Goal: Information Seeking & Learning: Learn about a topic

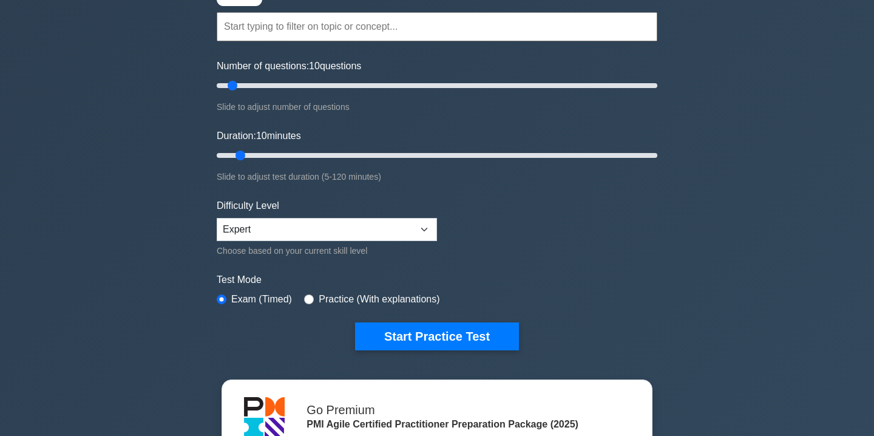
scroll to position [98, 0]
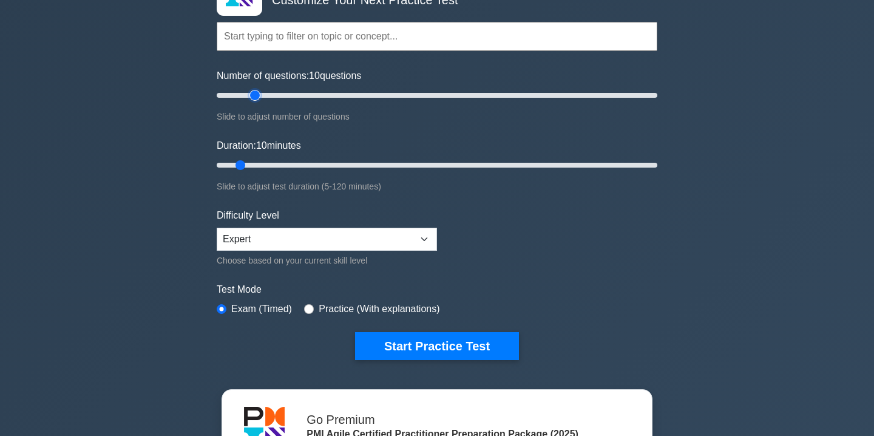
type input "20"
click at [259, 98] on input "Number of questions: 10 questions" at bounding box center [437, 95] width 441 height 15
click at [266, 165] on input "Duration: 10 minutes" at bounding box center [437, 165] width 441 height 15
type input "20"
click at [273, 166] on input "Duration: 15 minutes" at bounding box center [437, 165] width 441 height 15
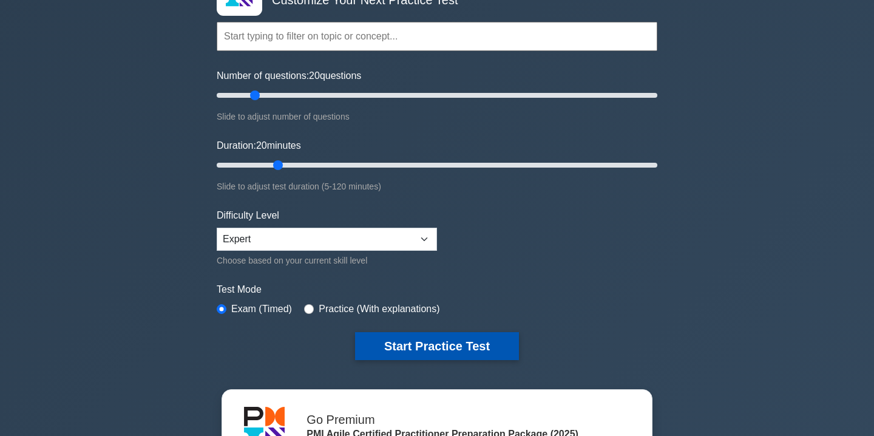
click at [459, 347] on button "Start Practice Test" at bounding box center [437, 346] width 164 height 28
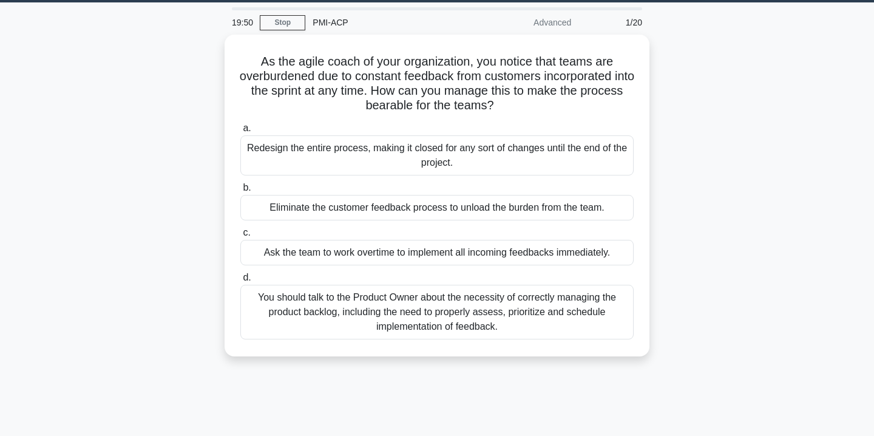
scroll to position [39, 0]
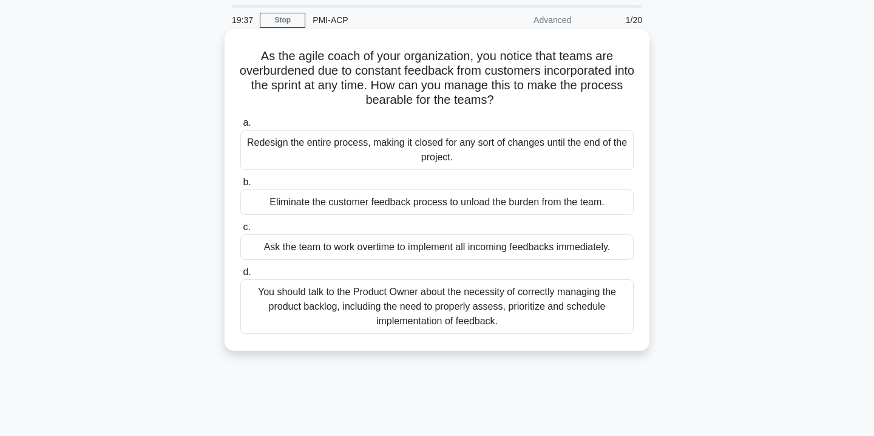
click at [413, 308] on div "You should talk to the Product Owner about the necessity of correctly managing …" at bounding box center [436, 306] width 393 height 55
click at [240, 276] on input "d. You should talk to the Product Owner about the necessity of correctly managi…" at bounding box center [240, 272] width 0 height 8
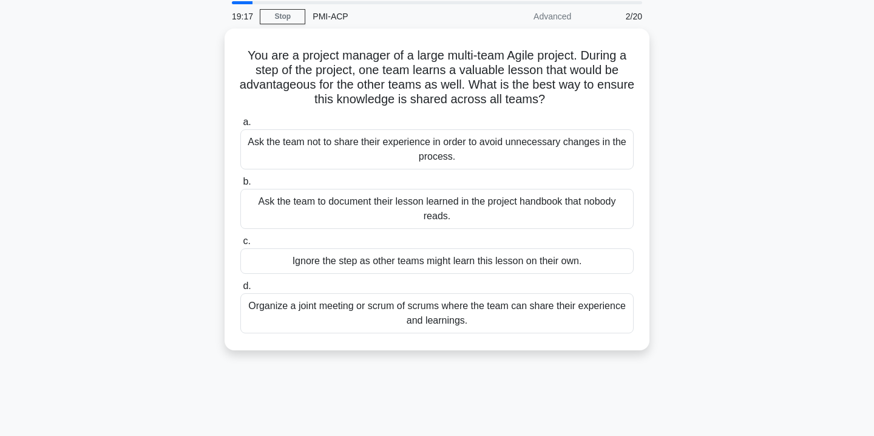
scroll to position [46, 0]
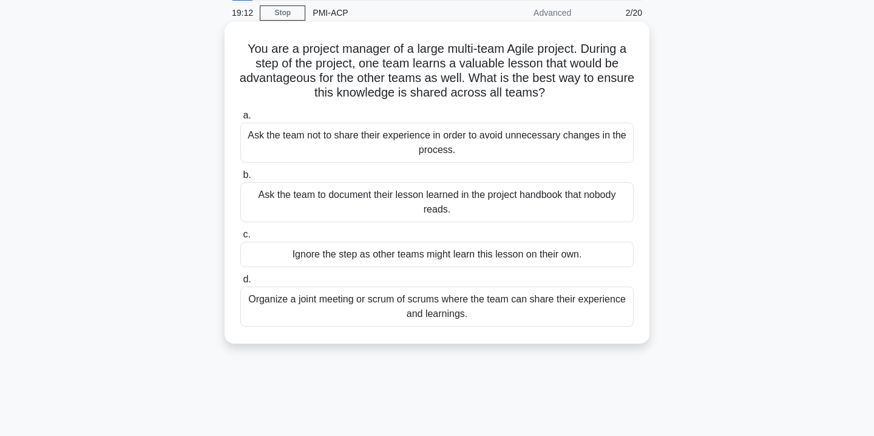
click at [474, 316] on div "Organize a joint meeting or scrum of scrums where the team can share their expe…" at bounding box center [436, 307] width 393 height 40
click at [240, 283] on input "d. Organize a joint meeting or scrum of scrums where the team can share their e…" at bounding box center [240, 280] width 0 height 8
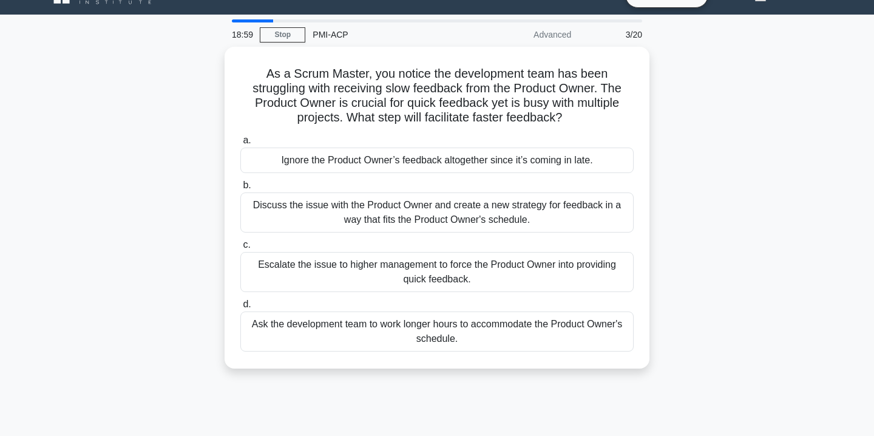
scroll to position [25, 0]
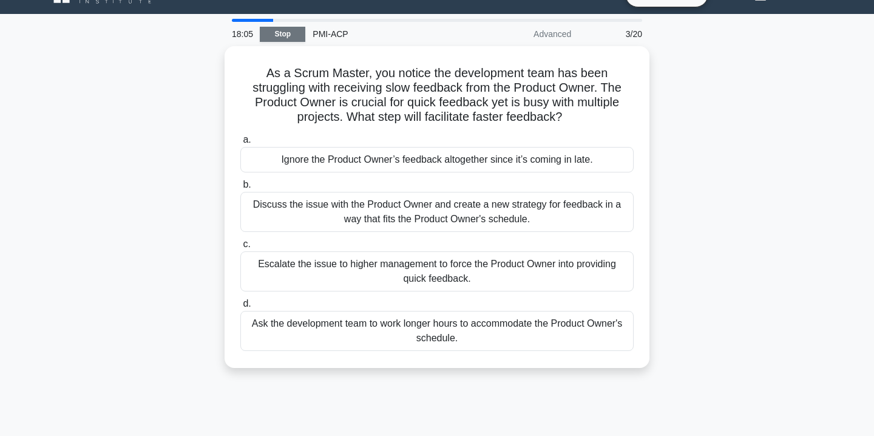
click at [296, 36] on link "Stop" at bounding box center [283, 34] width 46 height 15
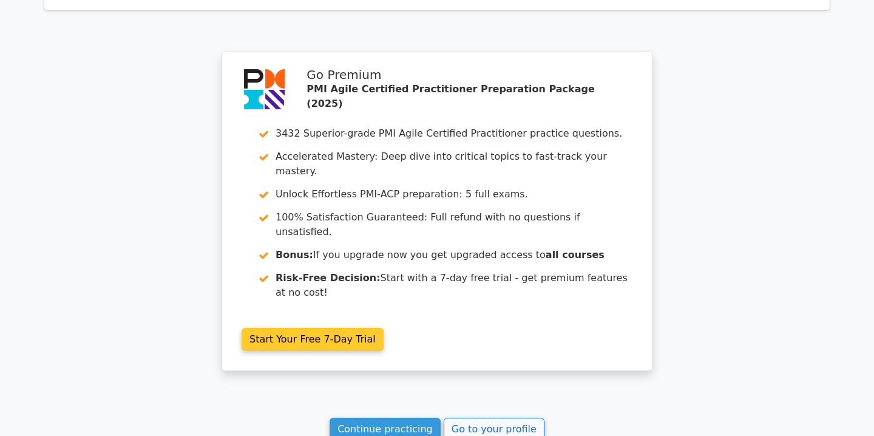
scroll to position [1741, 0]
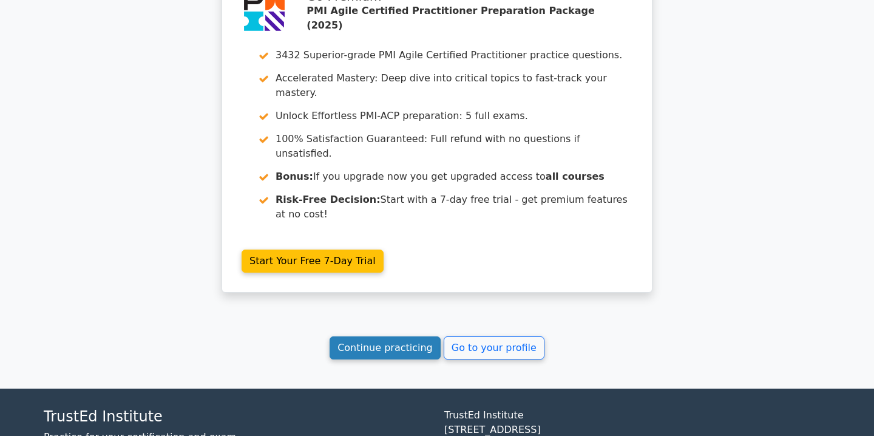
click at [389, 336] on link "Continue practicing" at bounding box center [385, 347] width 111 height 23
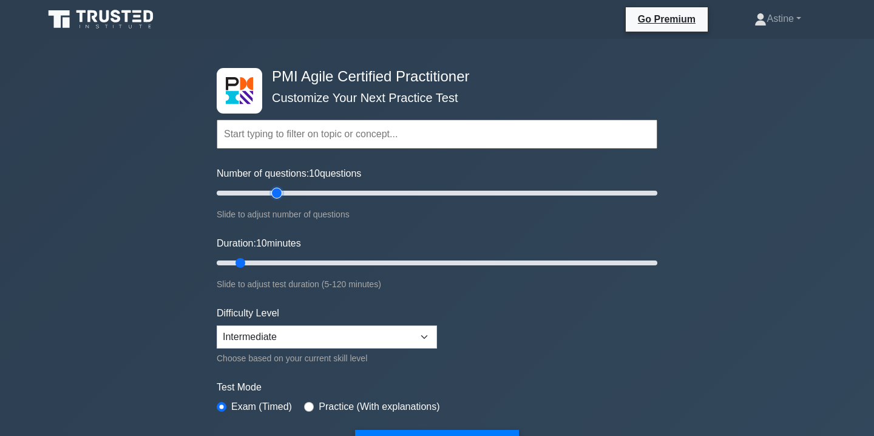
click at [276, 192] on input "Number of questions: 10 questions" at bounding box center [437, 193] width 441 height 15
click at [266, 192] on input "Number of questions: 25 questions" at bounding box center [437, 193] width 441 height 15
click at [262, 192] on input "Number of questions: 25 questions" at bounding box center [437, 193] width 441 height 15
type input "20"
click at [257, 194] on input "Number of questions: 20 questions" at bounding box center [437, 193] width 441 height 15
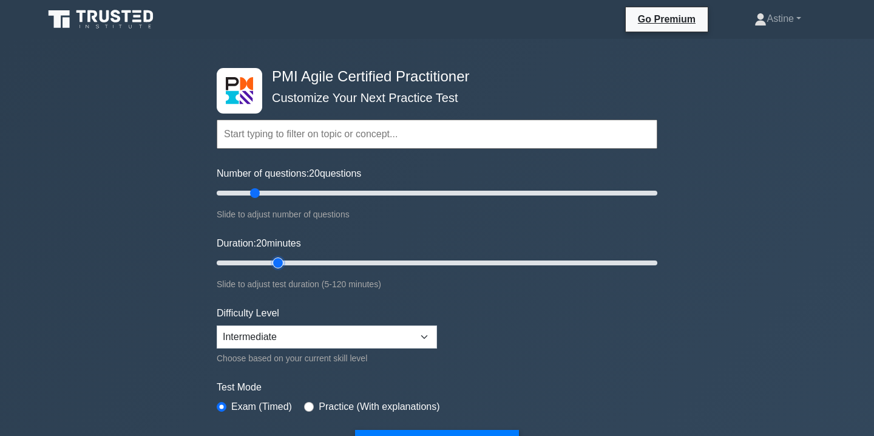
type input "20"
click at [271, 262] on input "Duration: 20 minutes" at bounding box center [437, 263] width 441 height 15
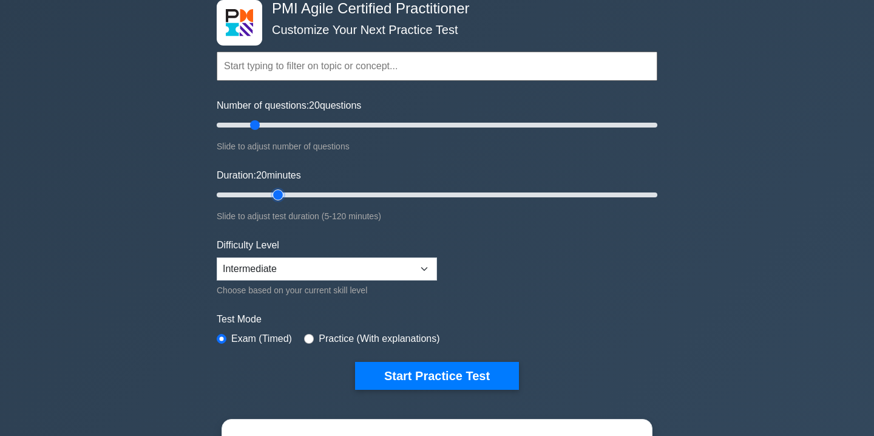
scroll to position [100, 0]
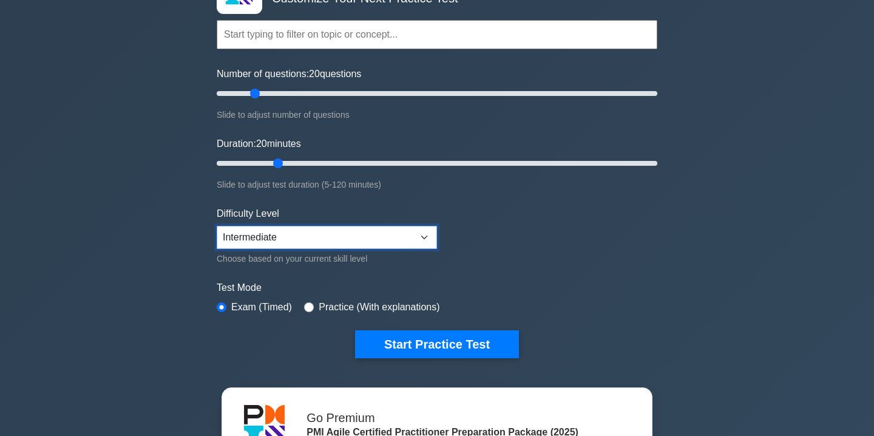
click at [277, 236] on select "Beginner Intermediate Expert" at bounding box center [327, 237] width 220 height 23
select select "expert"
click at [217, 226] on select "Beginner Intermediate Expert" at bounding box center [327, 237] width 220 height 23
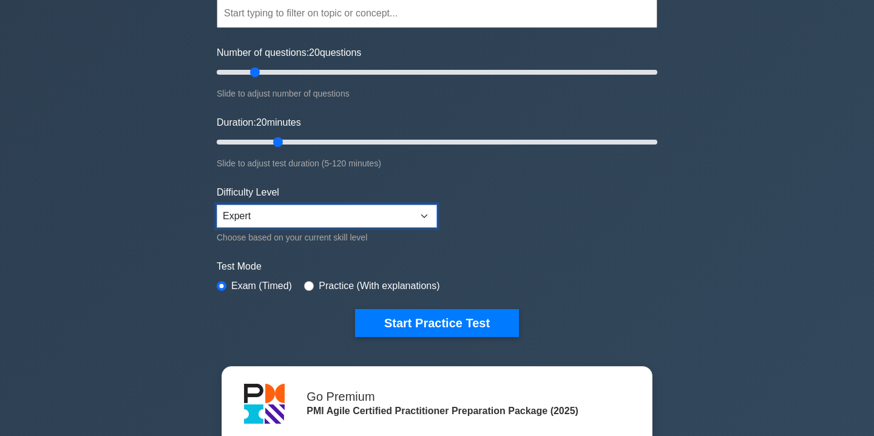
scroll to position [135, 0]
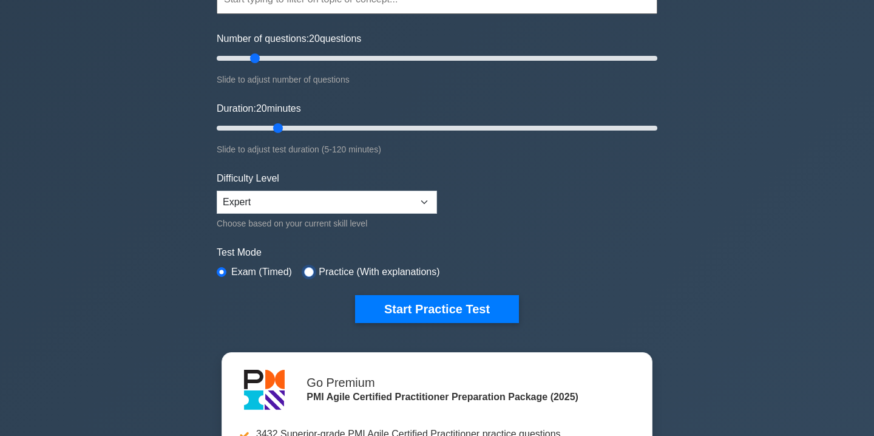
click at [311, 272] on input "radio" at bounding box center [309, 272] width 10 height 10
radio input "true"
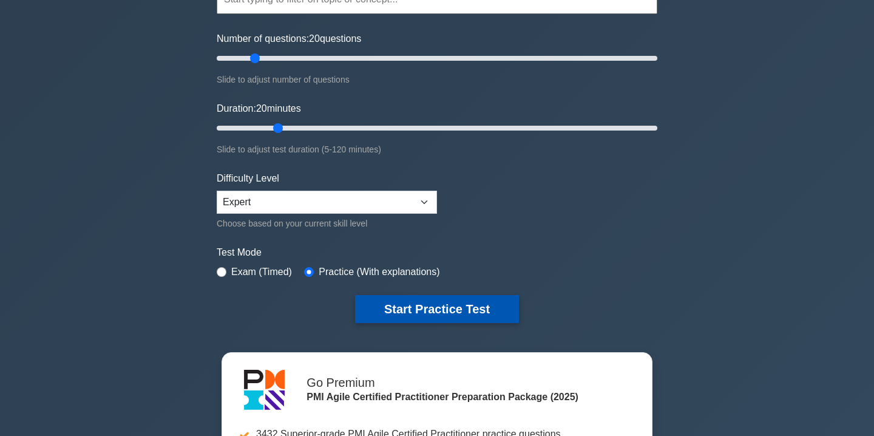
click at [419, 316] on button "Start Practice Test" at bounding box center [437, 309] width 164 height 28
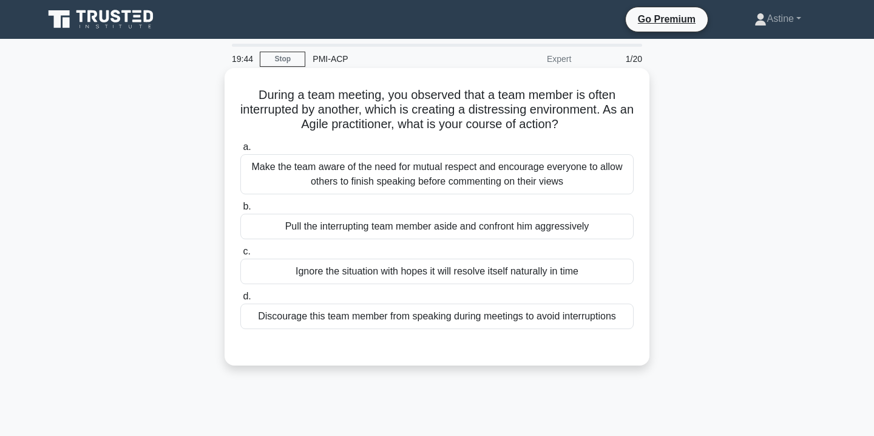
click at [418, 171] on div "Make the team aware of the need for mutual respect and encourage everyone to al…" at bounding box center [436, 174] width 393 height 40
click at [240, 151] on input "a. Make the team aware of the need for mutual respect and encourage everyone to…" at bounding box center [240, 147] width 0 height 8
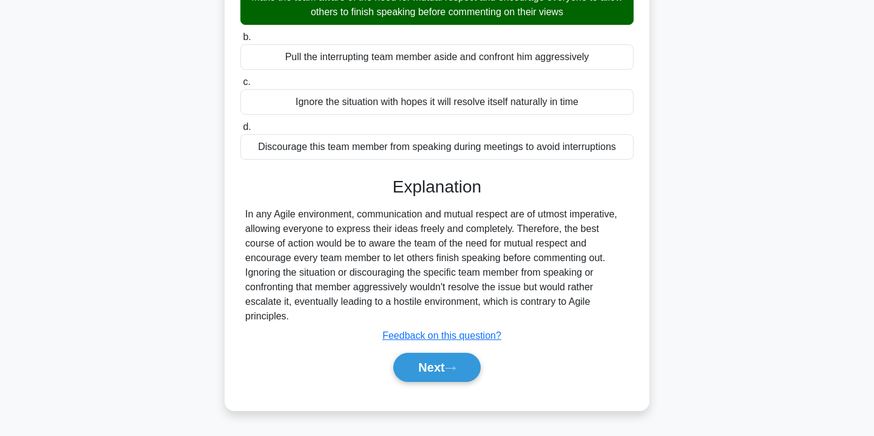
scroll to position [174, 0]
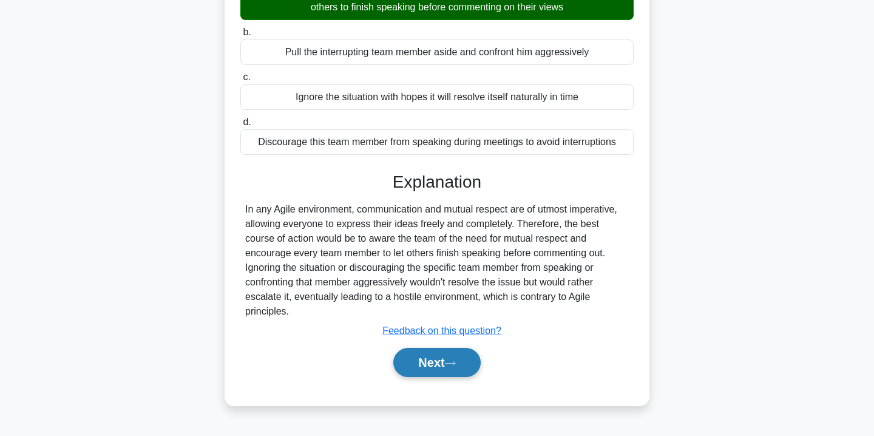
click at [461, 365] on button "Next" at bounding box center [436, 362] width 87 height 29
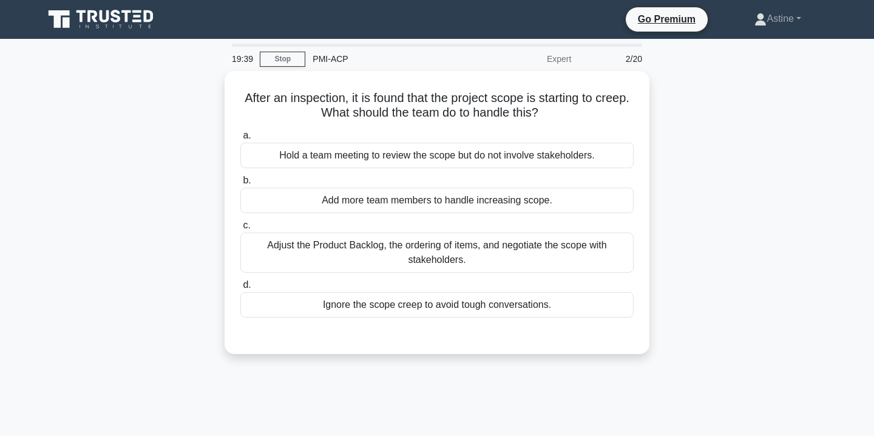
scroll to position [2, 0]
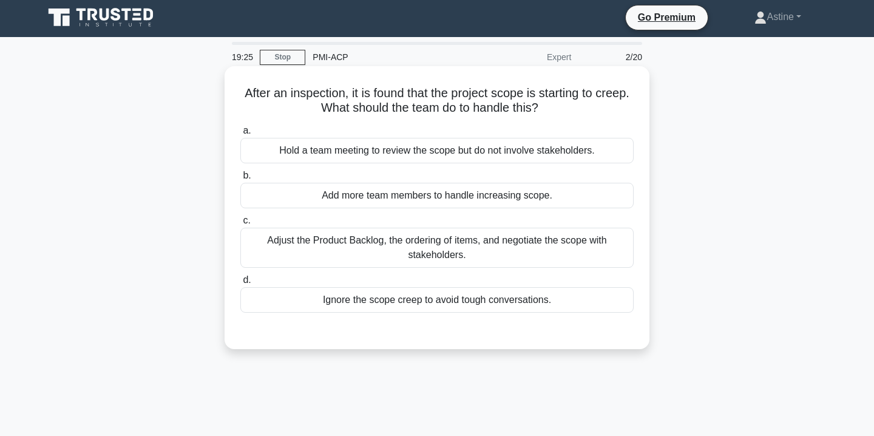
click at [385, 253] on div "Adjust the Product Backlog, the ordering of items, and negotiate the scope with…" at bounding box center [436, 248] width 393 height 40
click at [240, 225] on input "c. Adjust the Product Backlog, the ordering of items, and negotiate the scope w…" at bounding box center [240, 221] width 0 height 8
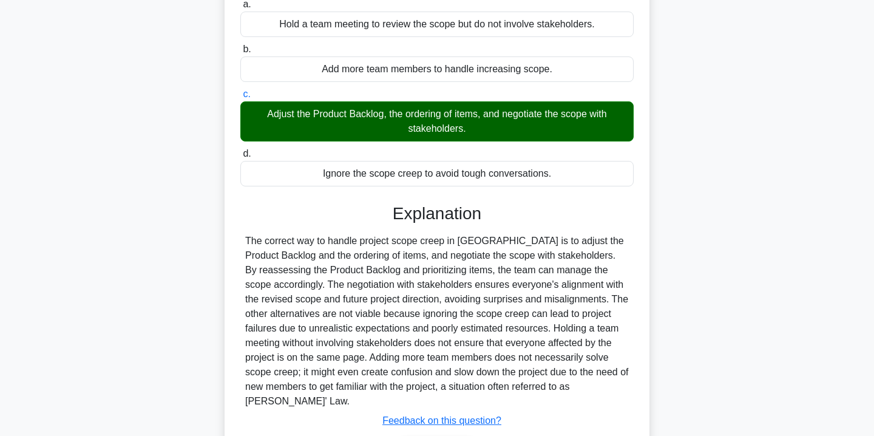
scroll to position [220, 0]
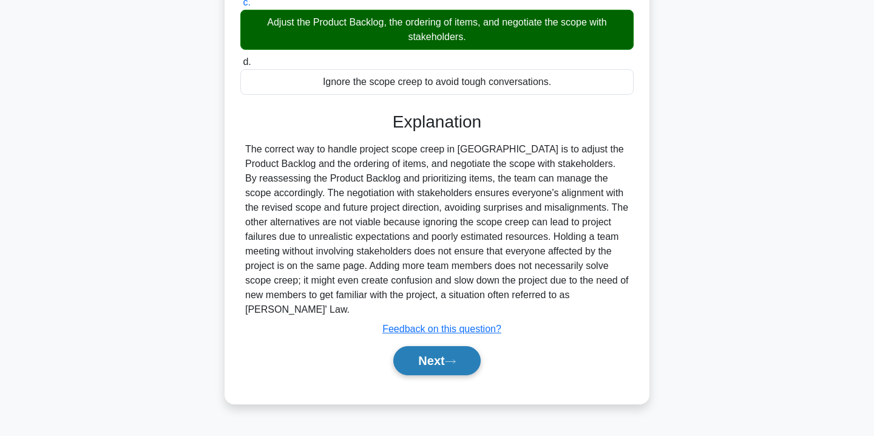
click at [438, 350] on button "Next" at bounding box center [436, 360] width 87 height 29
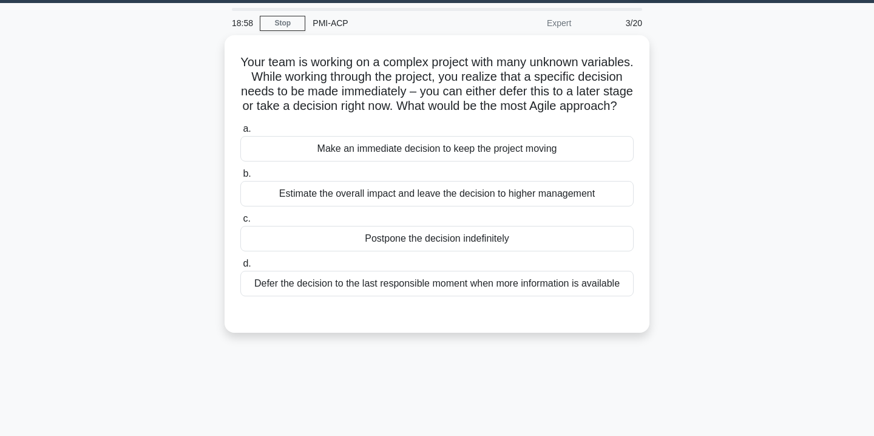
scroll to position [48, 0]
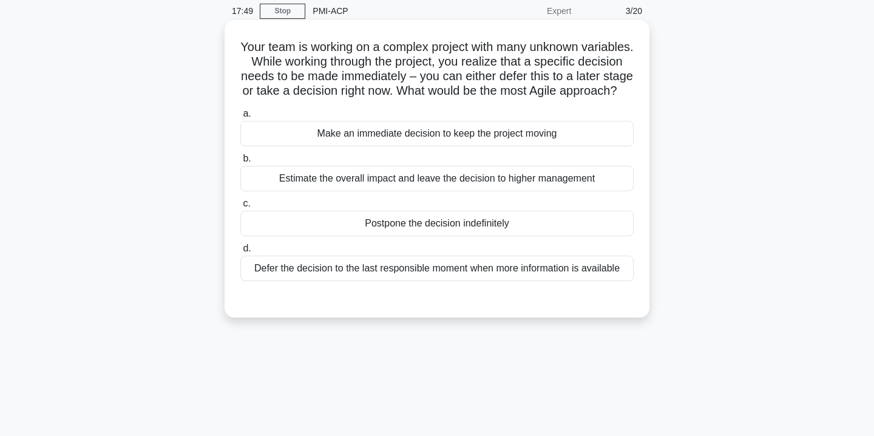
click at [314, 267] on div "Defer the decision to the last responsible moment when more information is avai…" at bounding box center [436, 268] width 393 height 25
click at [240, 253] on input "d. Defer the decision to the last responsible moment when more information is a…" at bounding box center [240, 249] width 0 height 8
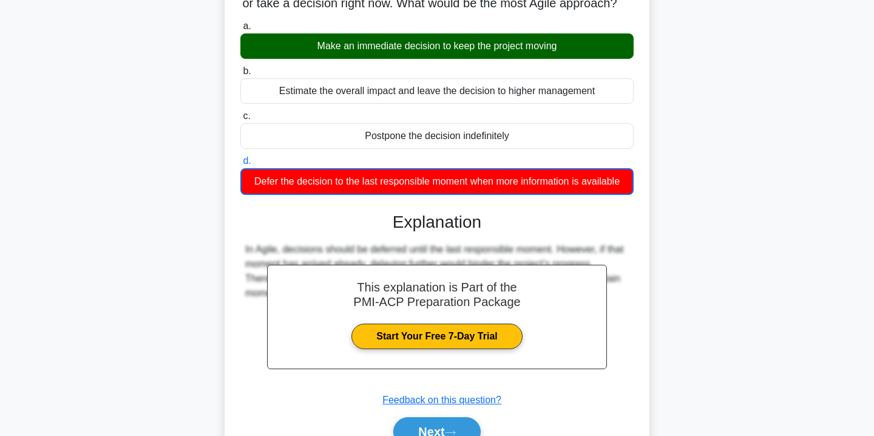
scroll to position [220, 0]
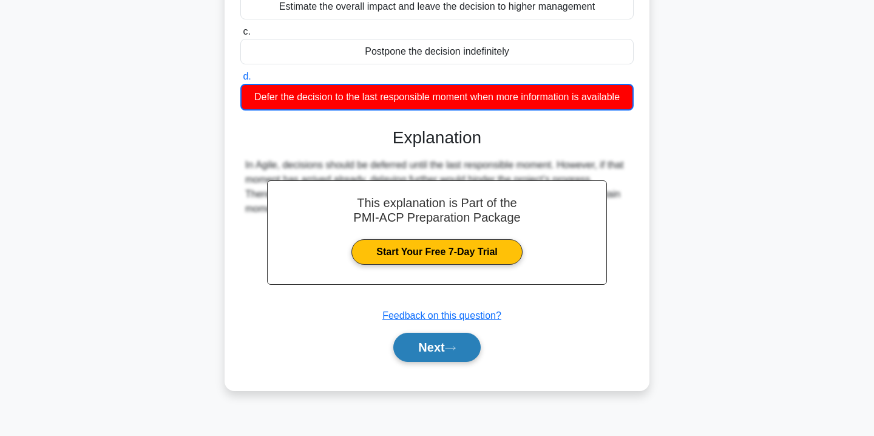
click at [443, 351] on button "Next" at bounding box center [436, 347] width 87 height 29
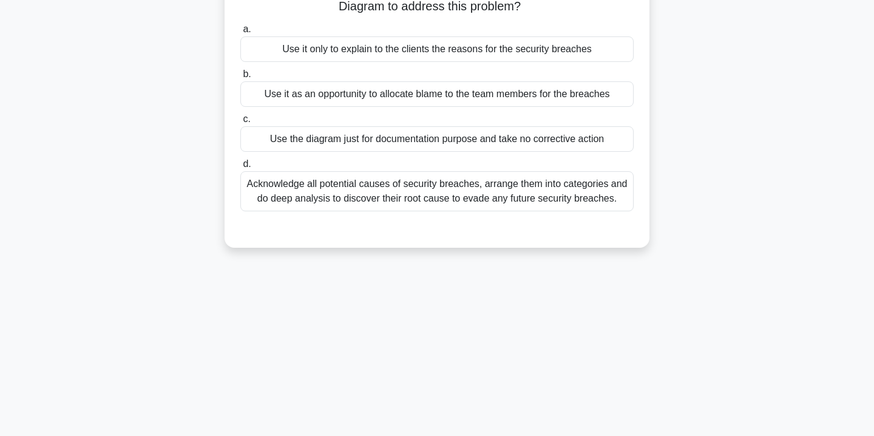
scroll to position [0, 0]
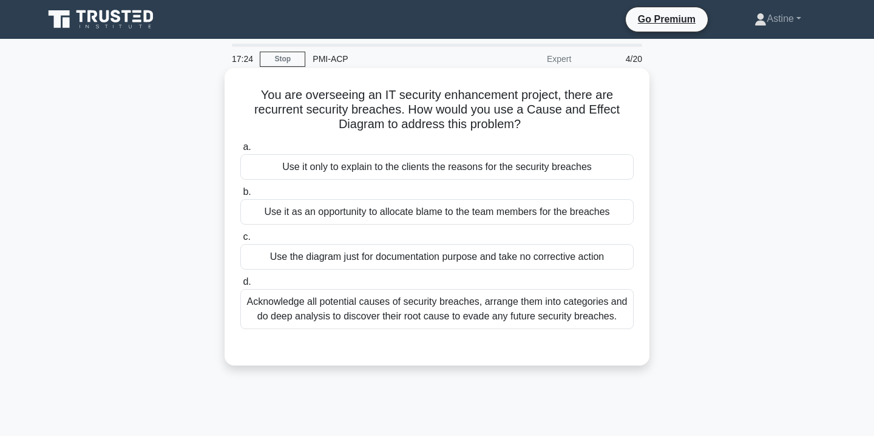
click at [386, 317] on div "Acknowledge all potential causes of security breaches, arrange them into catego…" at bounding box center [436, 309] width 393 height 40
click at [240, 286] on input "d. Acknowledge all potential causes of security breaches, arrange them into cat…" at bounding box center [240, 282] width 0 height 8
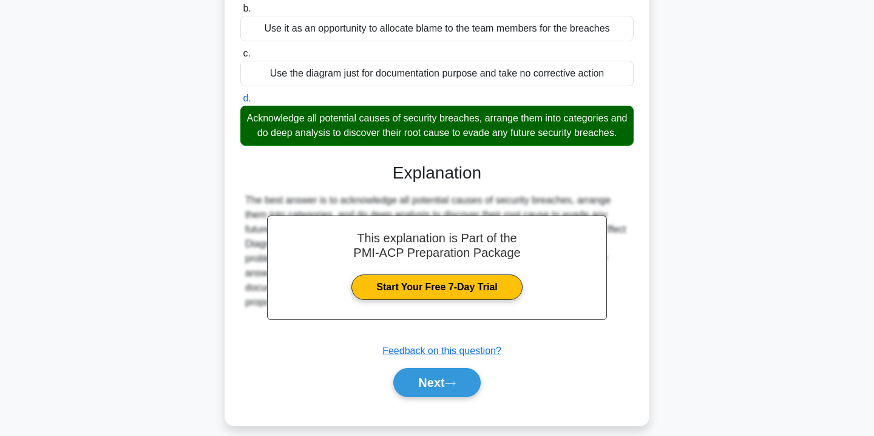
scroll to position [184, 0]
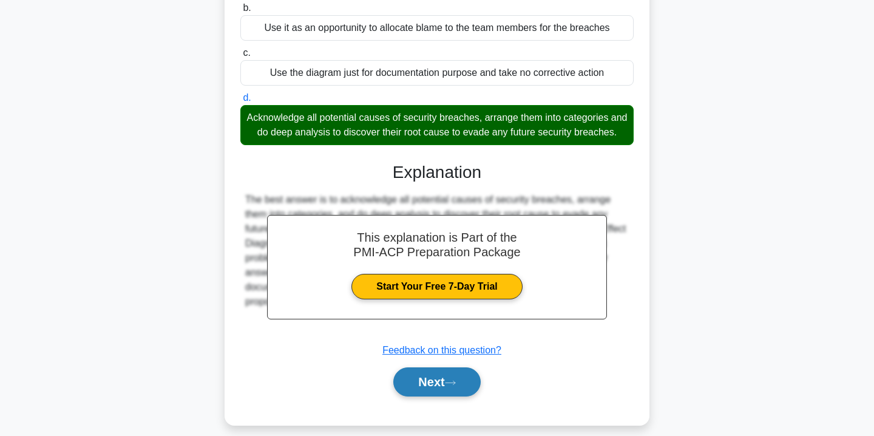
click at [430, 390] on button "Next" at bounding box center [436, 381] width 87 height 29
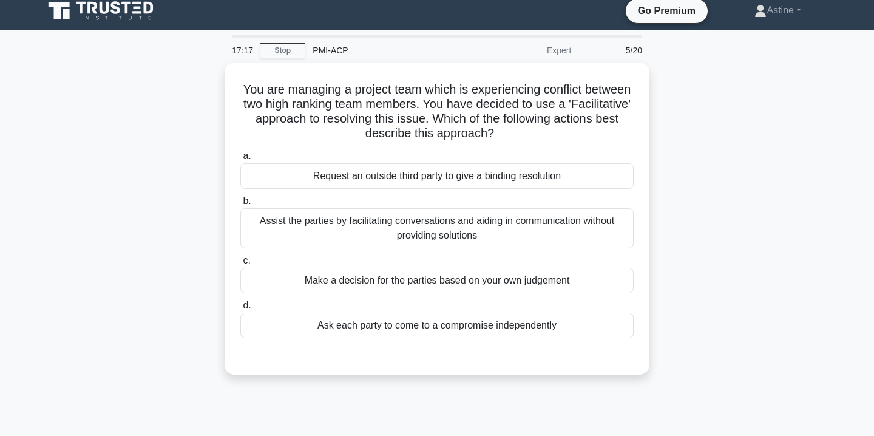
scroll to position [8, 0]
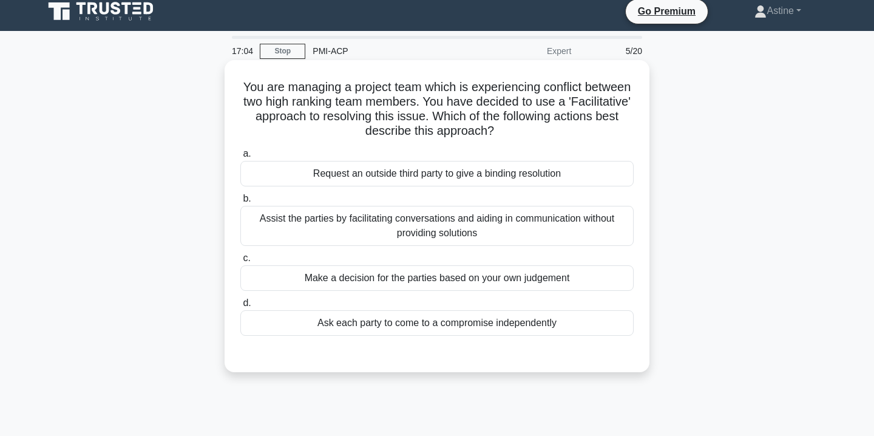
click at [398, 229] on div "Assist the parties by facilitating conversations and aiding in communication wi…" at bounding box center [436, 226] width 393 height 40
click at [240, 203] on input "b. Assist the parties by facilitating conversations and aiding in communication…" at bounding box center [240, 199] width 0 height 8
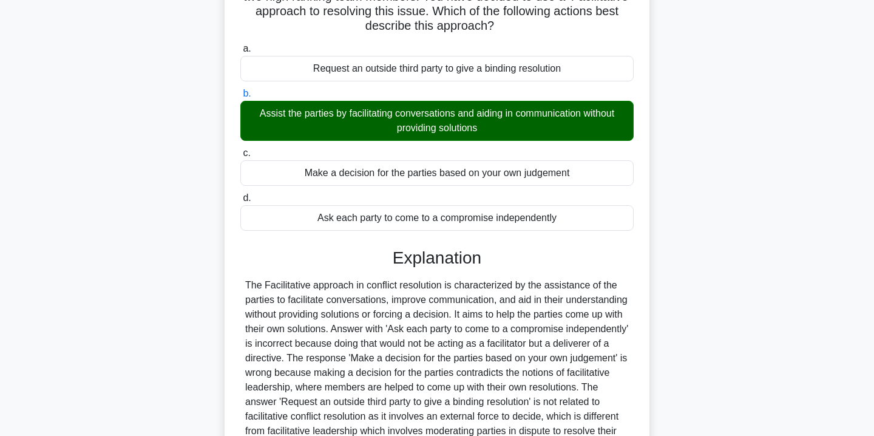
scroll to position [240, 0]
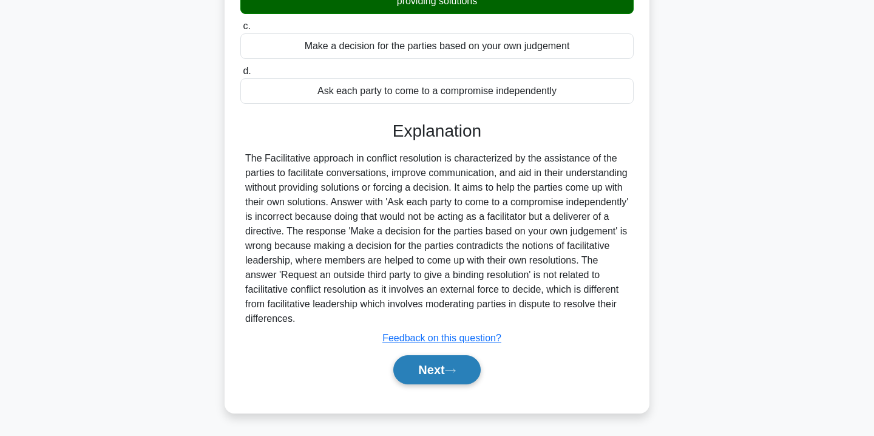
click at [443, 371] on button "Next" at bounding box center [436, 369] width 87 height 29
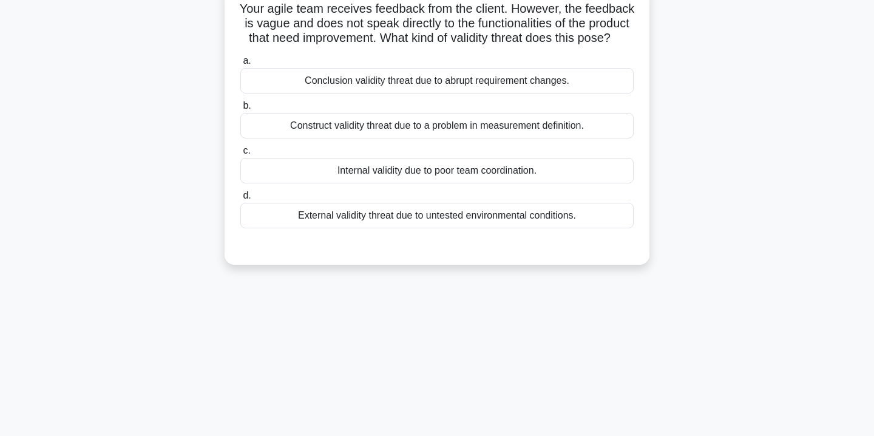
scroll to position [0, 0]
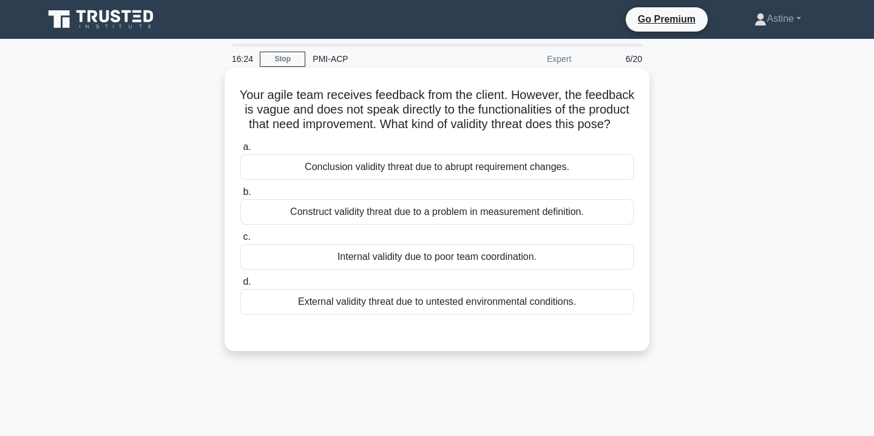
click at [450, 164] on div "Conclusion validity threat due to abrupt requirement changes." at bounding box center [436, 166] width 393 height 25
click at [240, 151] on input "a. Conclusion validity threat due to abrupt requirement changes." at bounding box center [240, 147] width 0 height 8
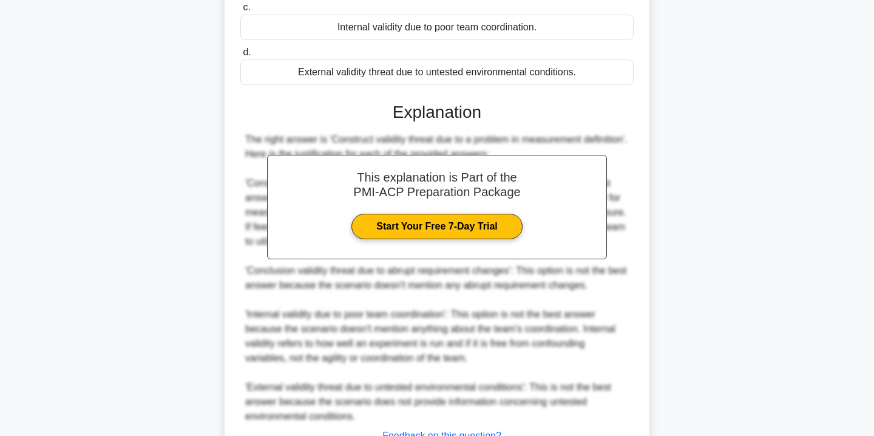
scroll to position [343, 0]
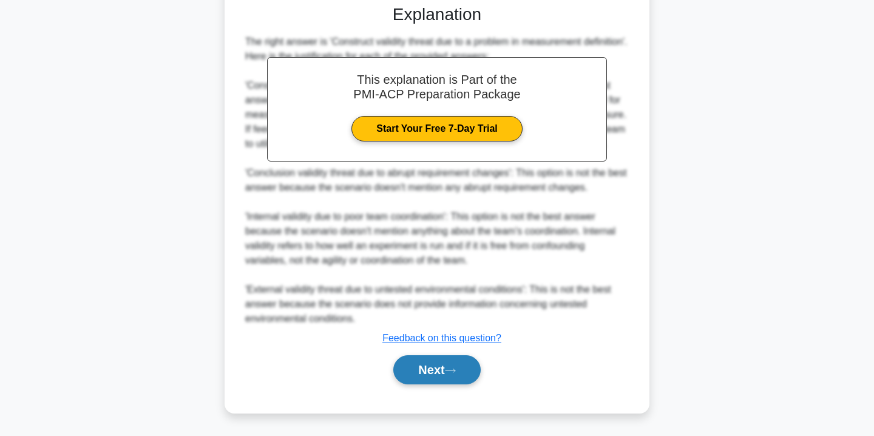
click at [406, 364] on button "Next" at bounding box center [436, 369] width 87 height 29
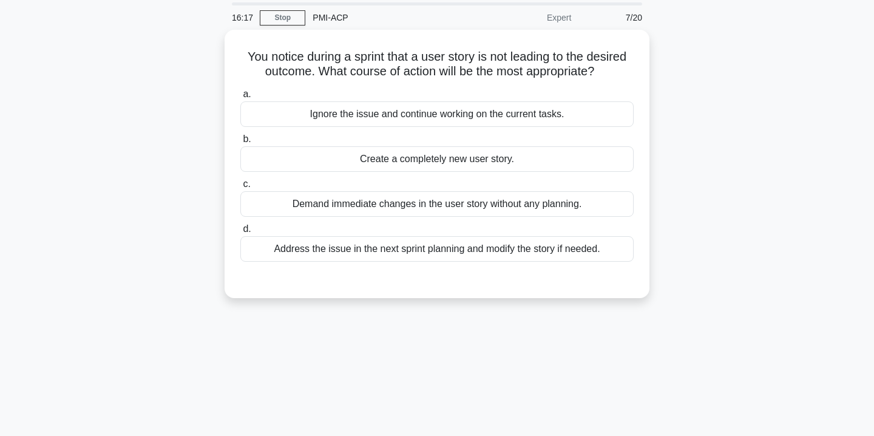
scroll to position [0, 0]
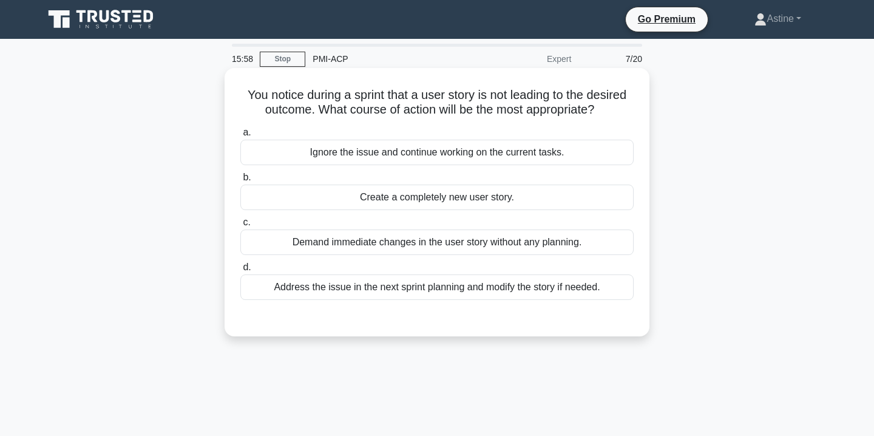
click at [386, 291] on div "Address the issue in the next sprint planning and modify the story if needed." at bounding box center [436, 286] width 393 height 25
click at [240, 271] on input "d. Address the issue in the next sprint planning and modify the story if needed." at bounding box center [240, 267] width 0 height 8
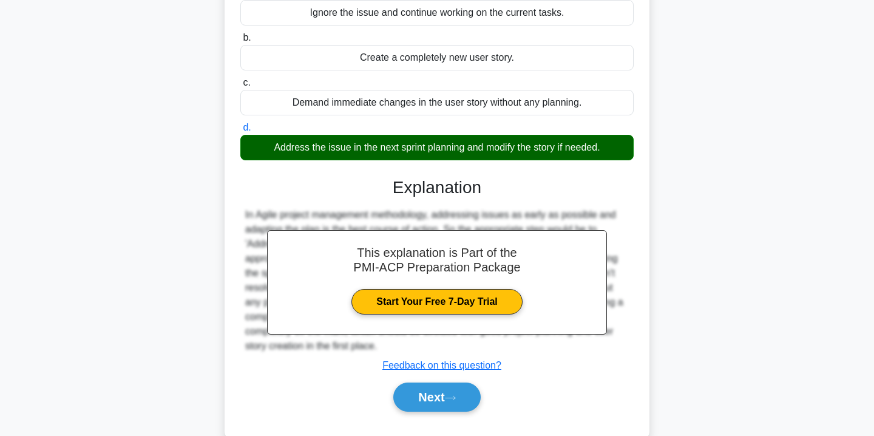
scroll to position [220, 0]
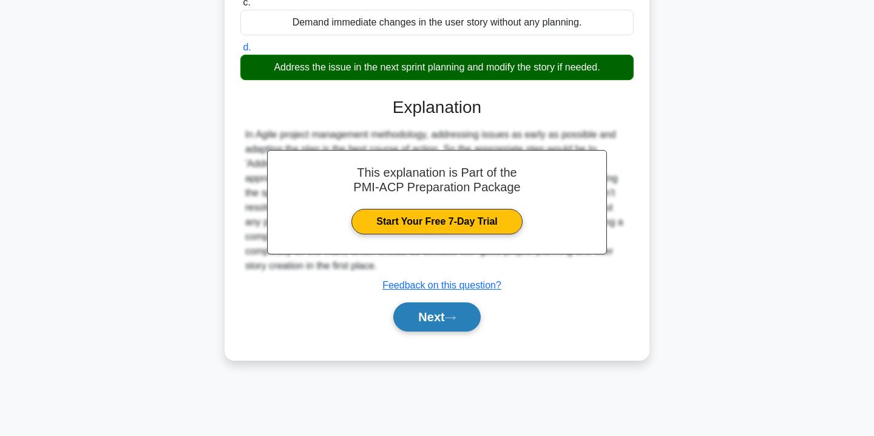
click at [441, 323] on button "Next" at bounding box center [436, 316] width 87 height 29
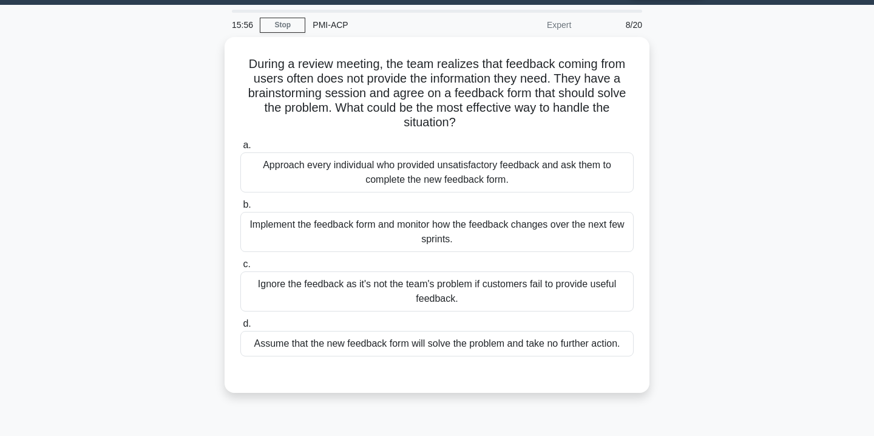
scroll to position [33, 0]
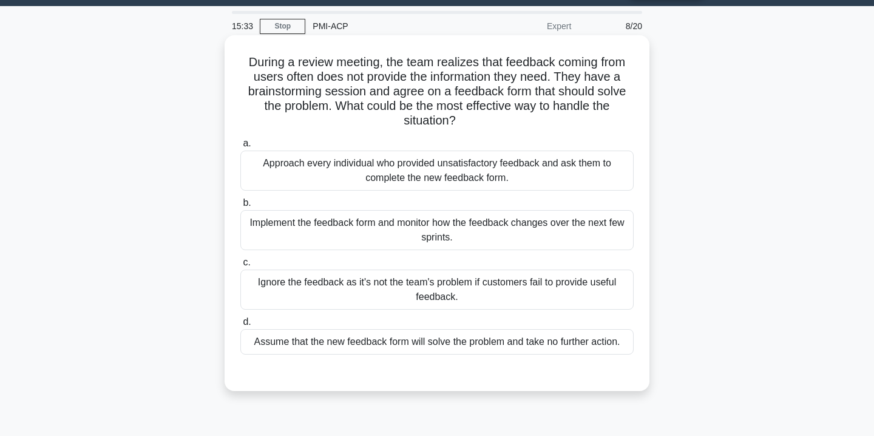
click at [344, 229] on div "Implement the feedback form and monitor how the feedback changes over the next …" at bounding box center [436, 230] width 393 height 40
click at [240, 207] on input "b. Implement the feedback form and monitor how the feedback changes over the ne…" at bounding box center [240, 203] width 0 height 8
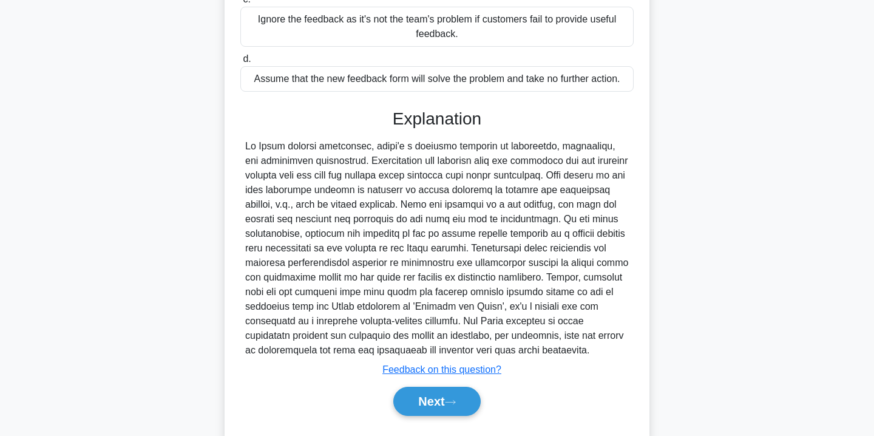
scroll to position [327, 0]
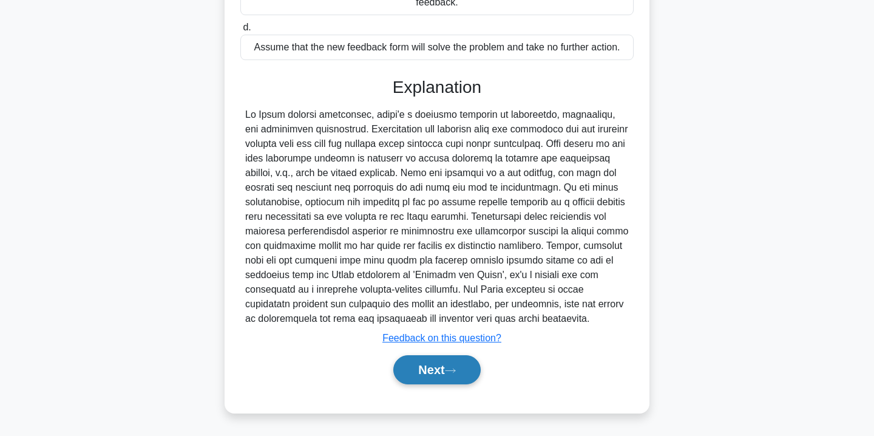
click at [419, 357] on button "Next" at bounding box center [436, 369] width 87 height 29
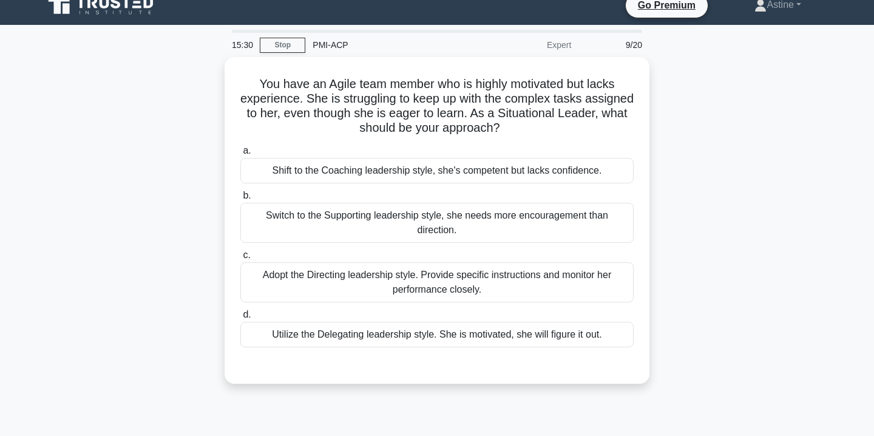
scroll to position [0, 0]
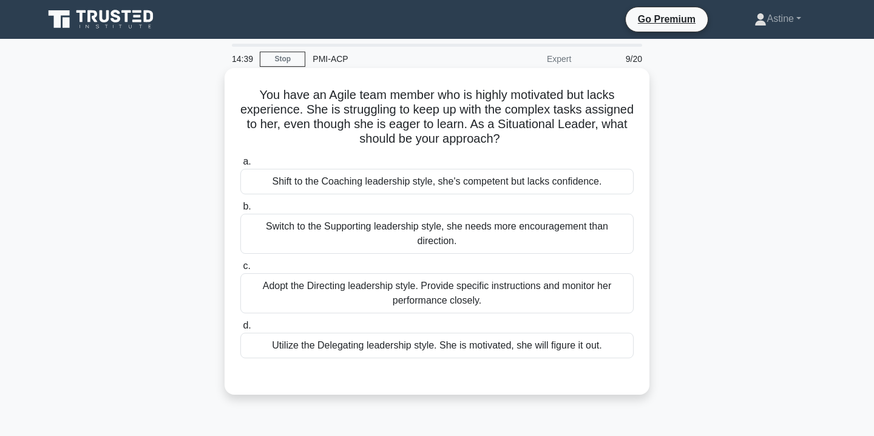
click at [461, 242] on div "Switch to the Supporting leadership style, she needs more encouragement than di…" at bounding box center [436, 234] width 393 height 40
click at [240, 211] on input "b. Switch to the Supporting leadership style, she needs more encouragement than…" at bounding box center [240, 207] width 0 height 8
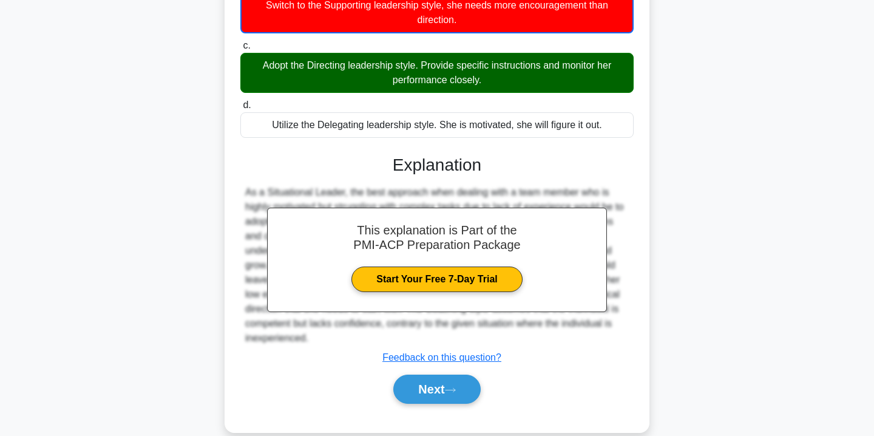
scroll to position [241, 0]
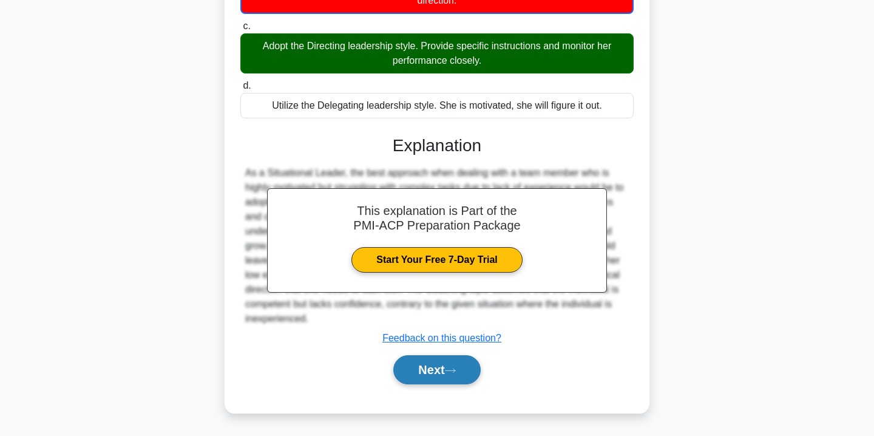
click at [439, 369] on button "Next" at bounding box center [436, 369] width 87 height 29
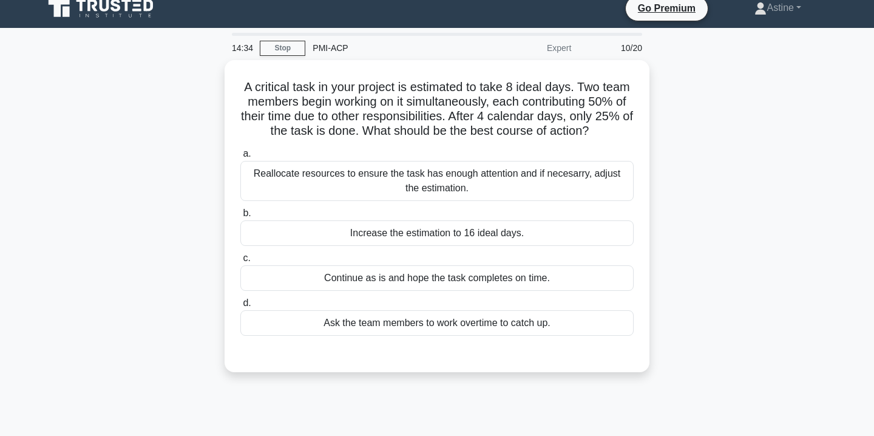
scroll to position [0, 0]
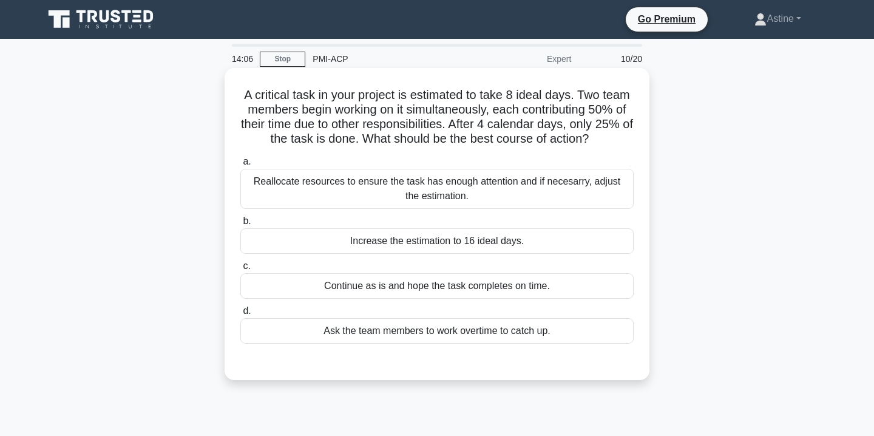
click at [418, 180] on div "Reallocate resources to ensure the task has enough attention and if necesarry, …" at bounding box center [436, 189] width 393 height 40
click at [240, 166] on input "a. Reallocate resources to ensure the task has enough attention and if necesarr…" at bounding box center [240, 162] width 0 height 8
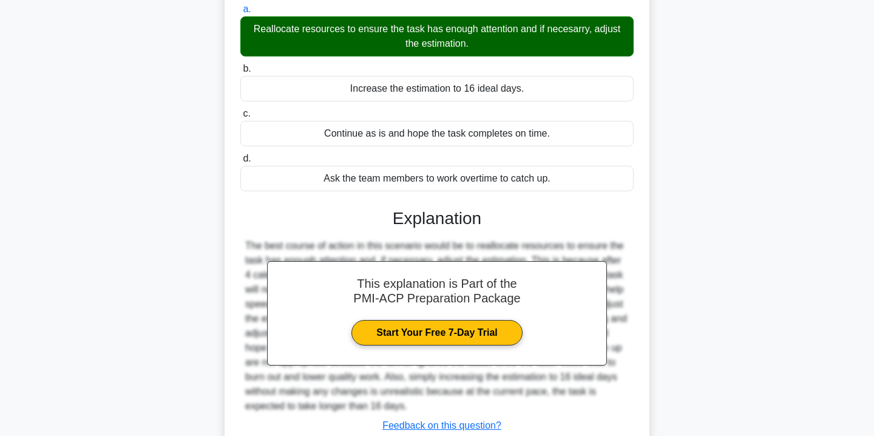
scroll to position [240, 0]
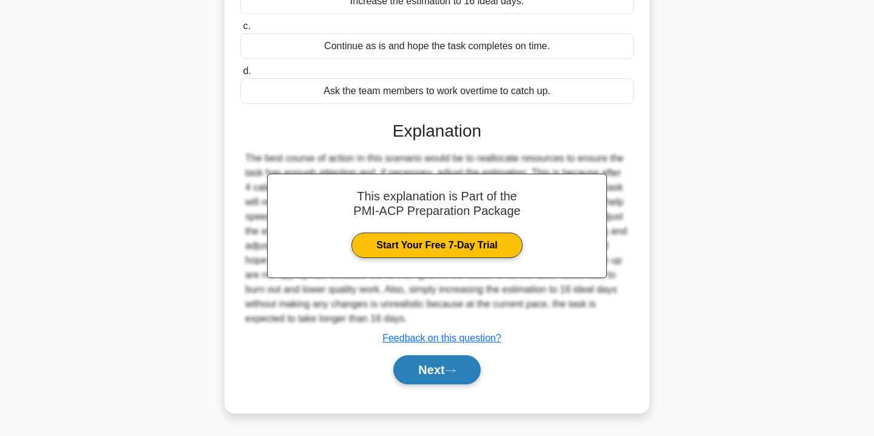
click at [422, 366] on button "Next" at bounding box center [436, 369] width 87 height 29
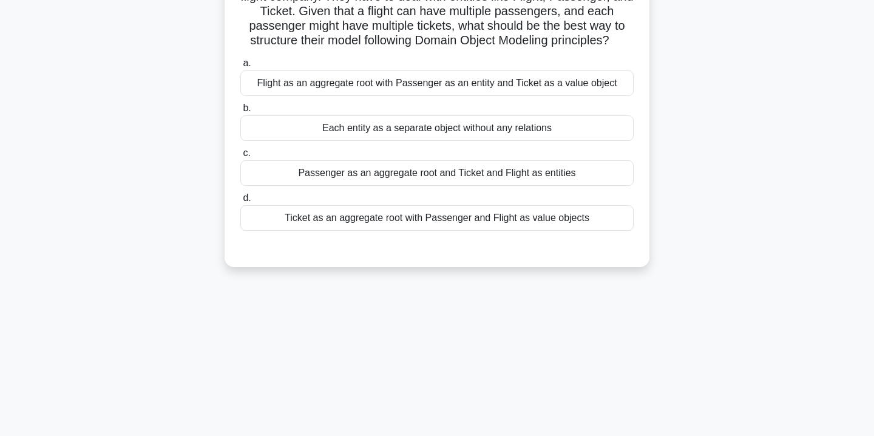
scroll to position [72, 0]
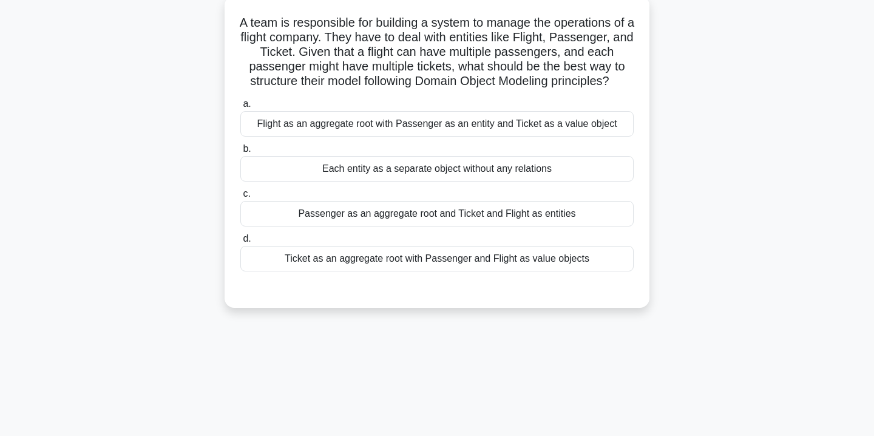
click at [365, 123] on div "Flight as an aggregate root with Passenger as an entity and Ticket as a value o…" at bounding box center [436, 123] width 393 height 25
click at [240, 108] on input "a. Flight as an aggregate root with Passenger as an entity and Ticket as a valu…" at bounding box center [240, 104] width 0 height 8
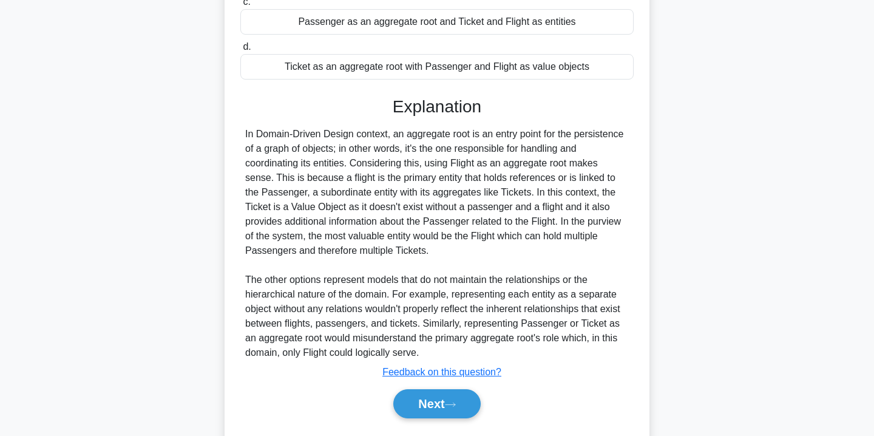
scroll to position [270, 0]
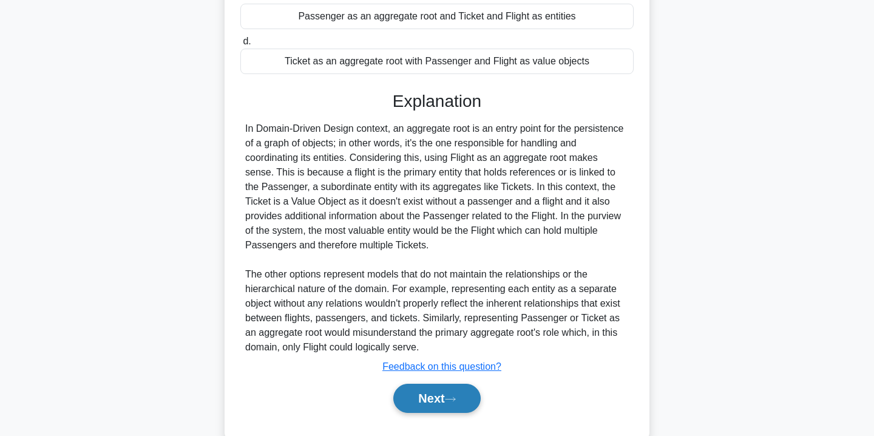
click at [422, 404] on button "Next" at bounding box center [436, 398] width 87 height 29
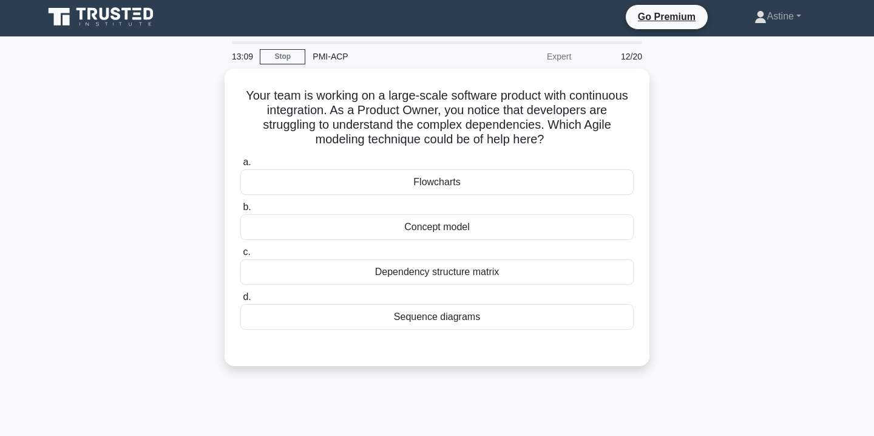
scroll to position [0, 0]
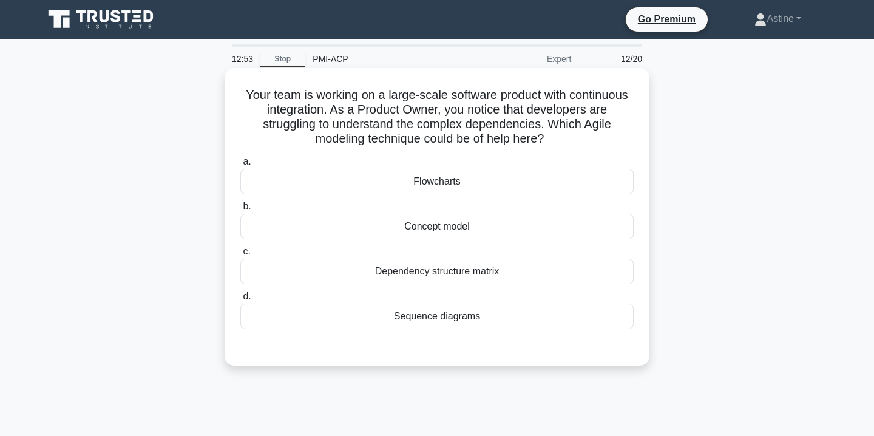
click at [470, 277] on div "Dependency structure matrix" at bounding box center [436, 271] width 393 height 25
click at [240, 256] on input "c. Dependency structure matrix" at bounding box center [240, 252] width 0 height 8
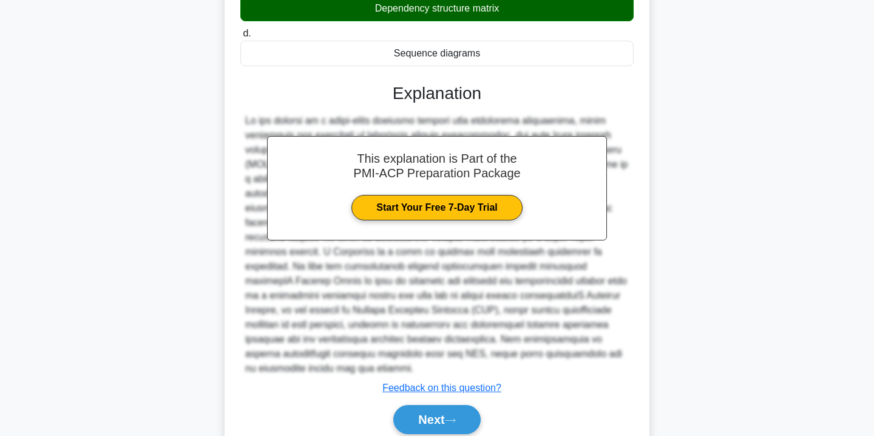
scroll to position [305, 0]
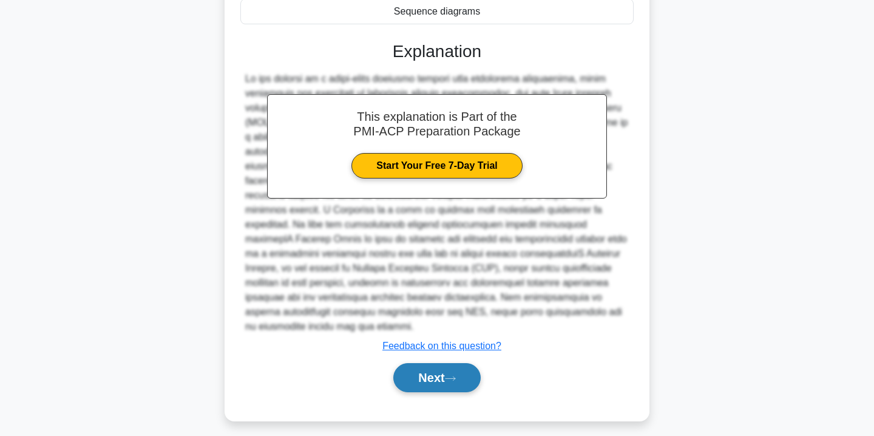
click at [444, 382] on button "Next" at bounding box center [436, 377] width 87 height 29
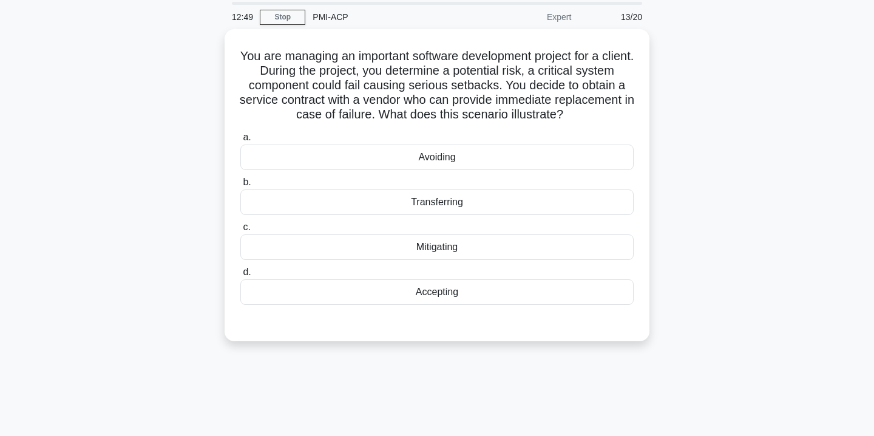
scroll to position [0, 0]
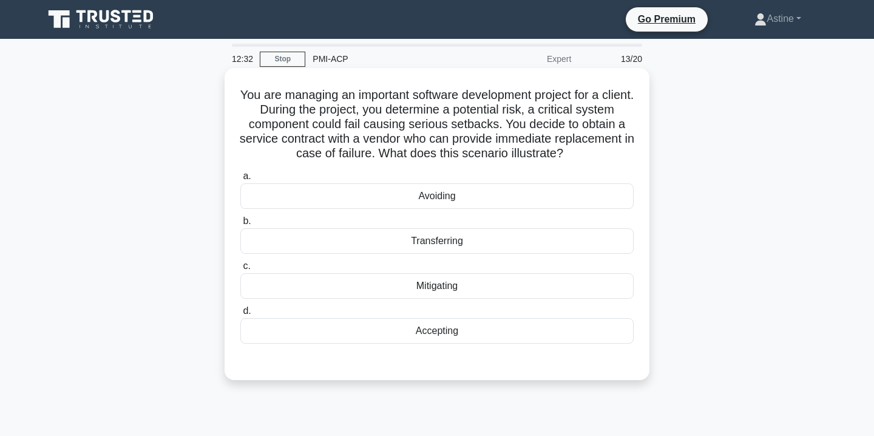
click at [436, 288] on div "Mitigating" at bounding box center [436, 285] width 393 height 25
click at [240, 270] on input "c. Mitigating" at bounding box center [240, 266] width 0 height 8
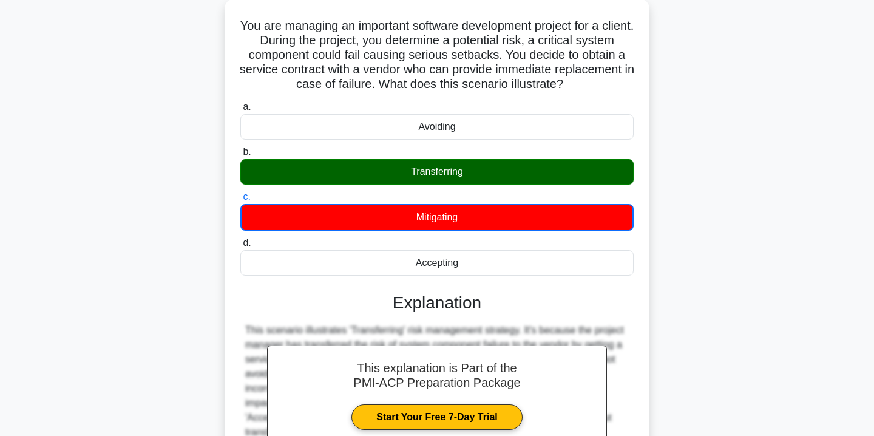
scroll to position [220, 0]
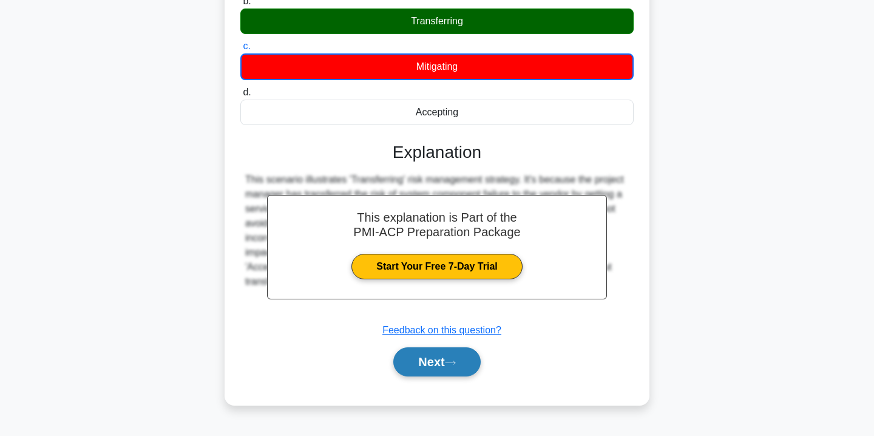
click at [433, 357] on button "Next" at bounding box center [436, 361] width 87 height 29
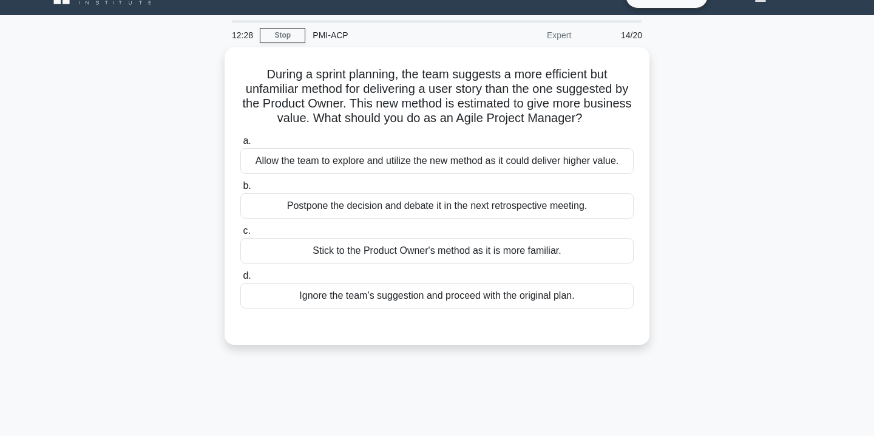
scroll to position [0, 0]
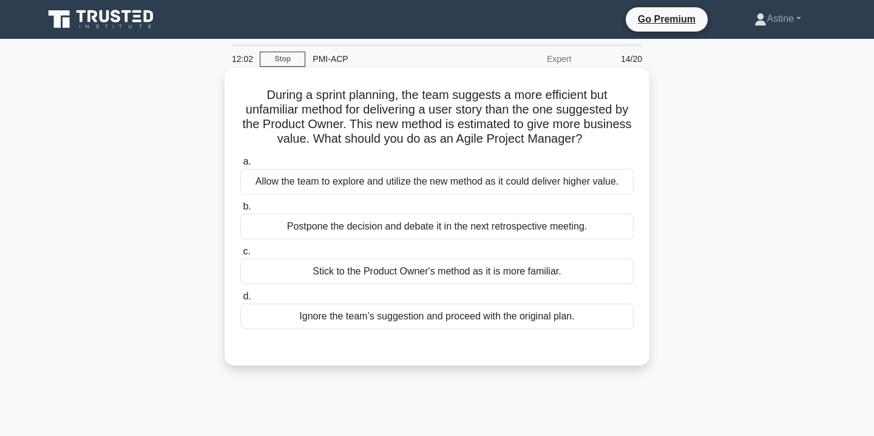
click at [426, 178] on div "Allow the team to explore and utilize the new method as it could deliver higher…" at bounding box center [436, 181] width 393 height 25
click at [240, 166] on input "a. Allow the team to explore and utilize the new method as it could deliver hig…" at bounding box center [240, 162] width 0 height 8
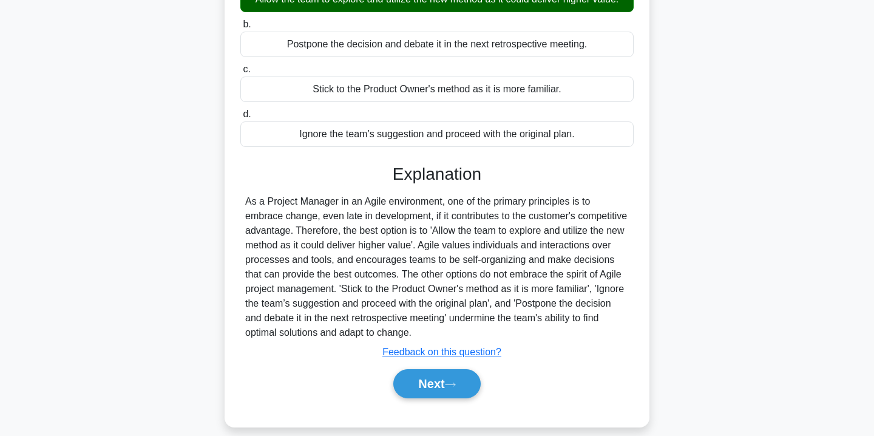
scroll to position [220, 0]
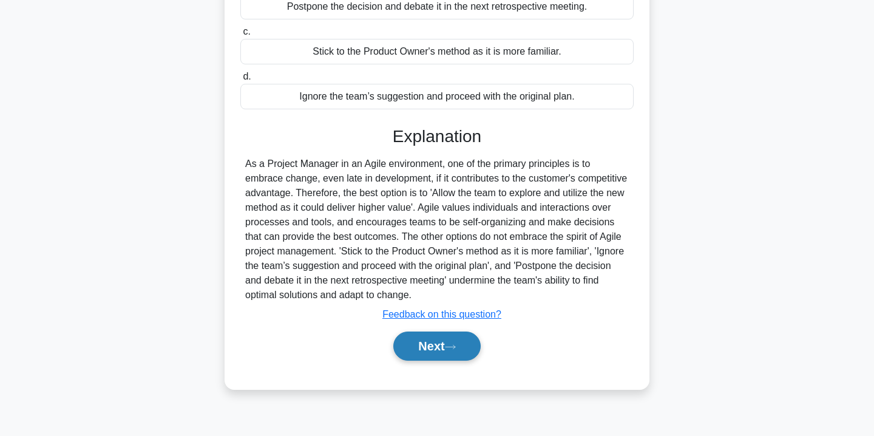
click at [438, 342] on button "Next" at bounding box center [436, 345] width 87 height 29
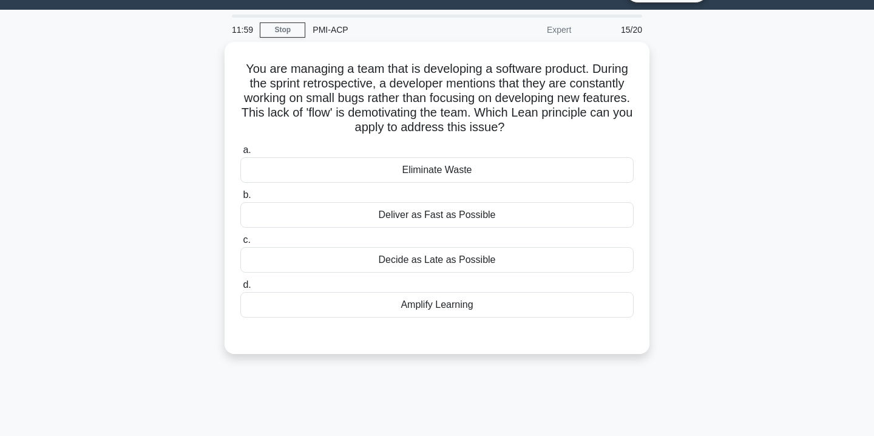
scroll to position [0, 0]
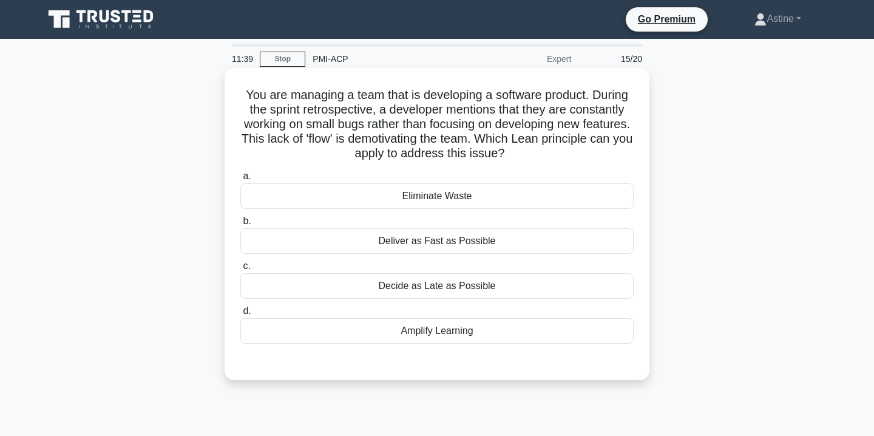
click at [432, 192] on div "Eliminate Waste" at bounding box center [436, 195] width 393 height 25
click at [240, 180] on input "a. Eliminate Waste" at bounding box center [240, 176] width 0 height 8
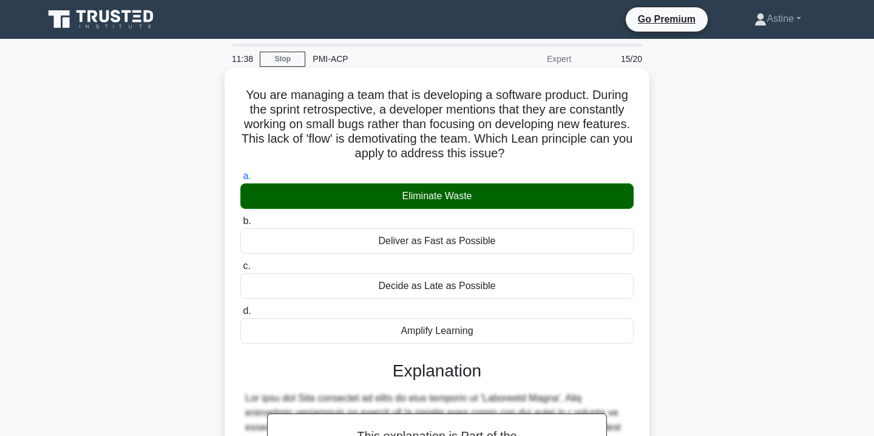
scroll to position [240, 0]
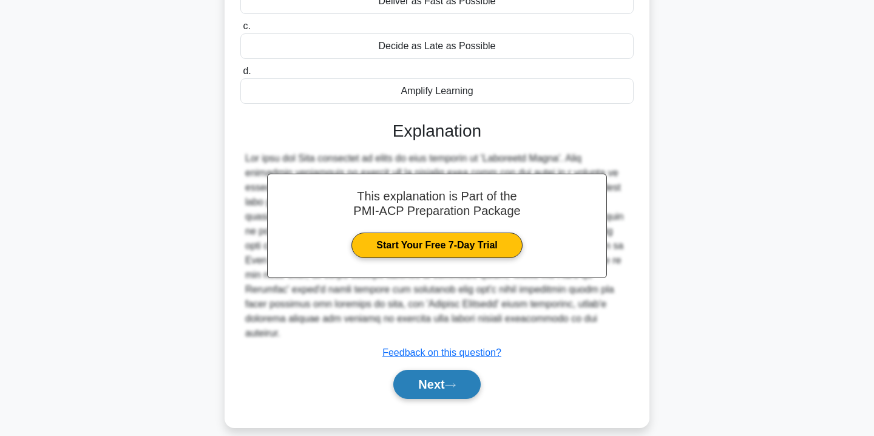
click at [445, 370] on button "Next" at bounding box center [436, 384] width 87 height 29
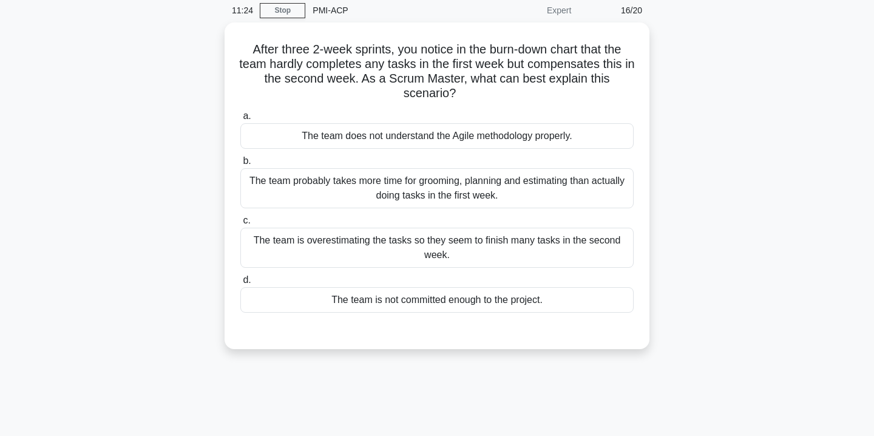
scroll to position [50, 0]
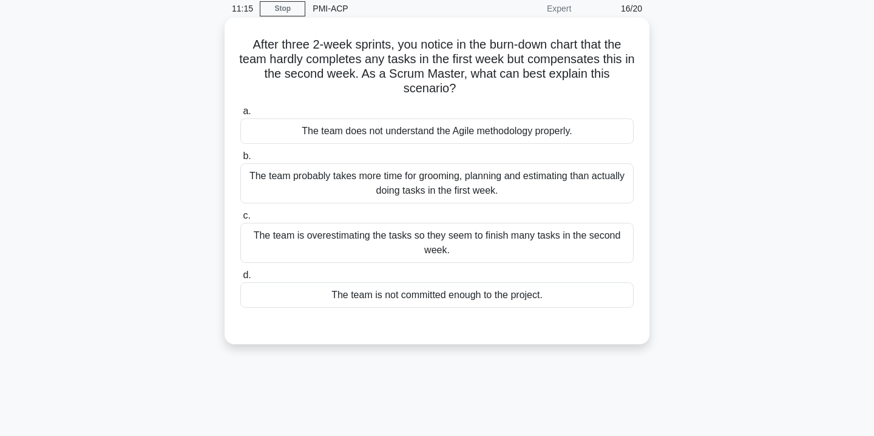
click at [331, 186] on div "The team probably takes more time for grooming, planning and estimating than ac…" at bounding box center [436, 183] width 393 height 40
click at [240, 160] on input "b. The team probably takes more time for grooming, planning and estimating than…" at bounding box center [240, 156] width 0 height 8
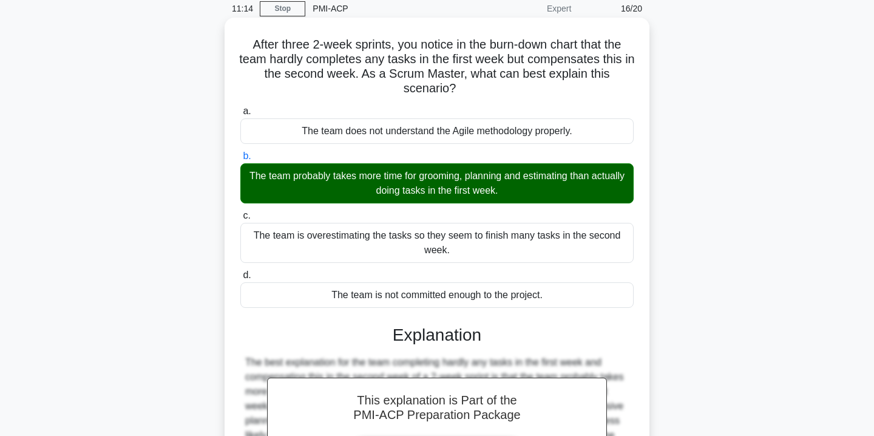
scroll to position [225, 0]
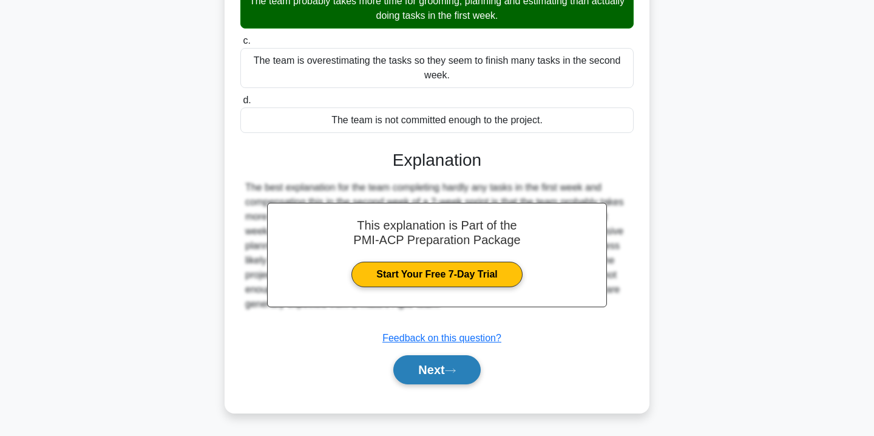
click at [436, 364] on button "Next" at bounding box center [436, 369] width 87 height 29
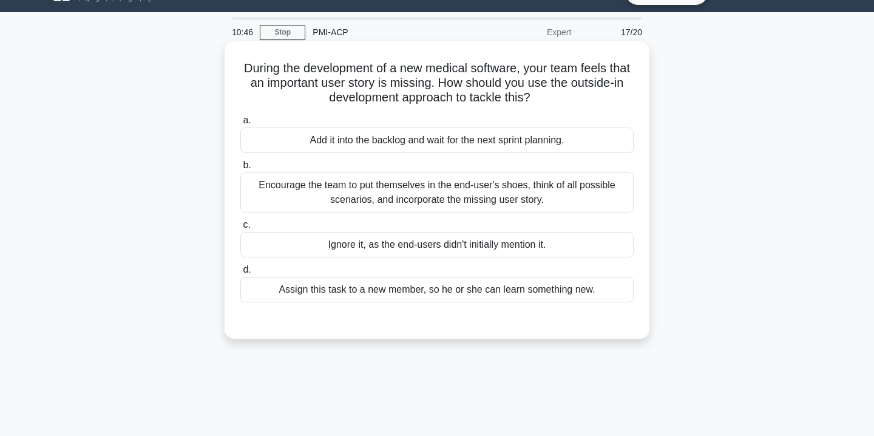
scroll to position [28, 0]
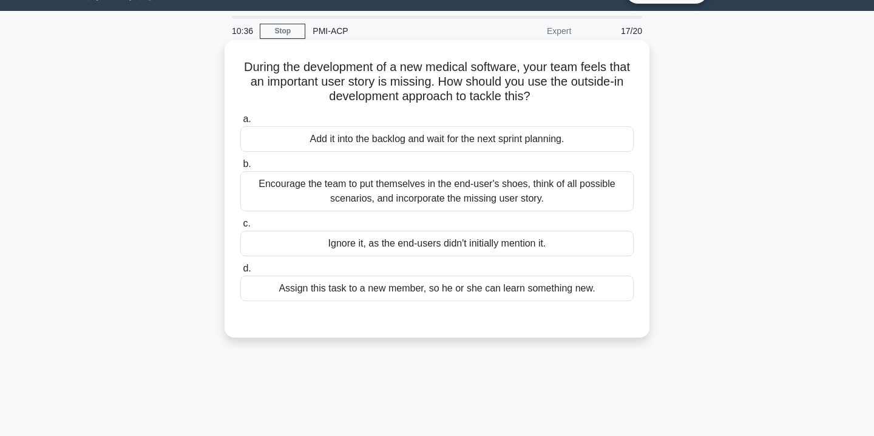
click at [365, 192] on div "Encourage the team to put themselves in the end-user's shoes, think of all poss…" at bounding box center [436, 191] width 393 height 40
click at [240, 168] on input "b. Encourage the team to put themselves in the end-user's shoes, think of all p…" at bounding box center [240, 164] width 0 height 8
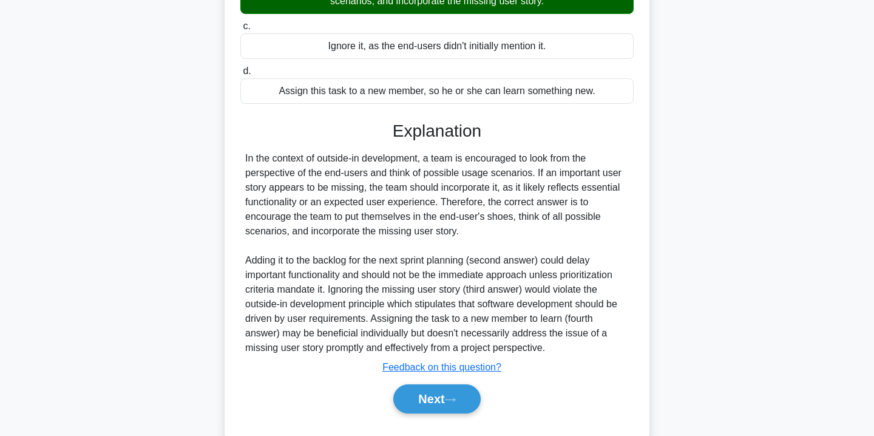
scroll to position [254, 0]
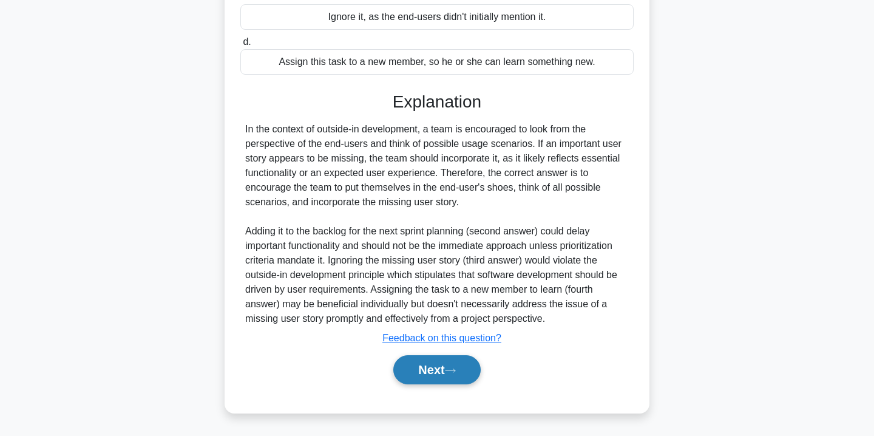
click at [422, 364] on button "Next" at bounding box center [436, 369] width 87 height 29
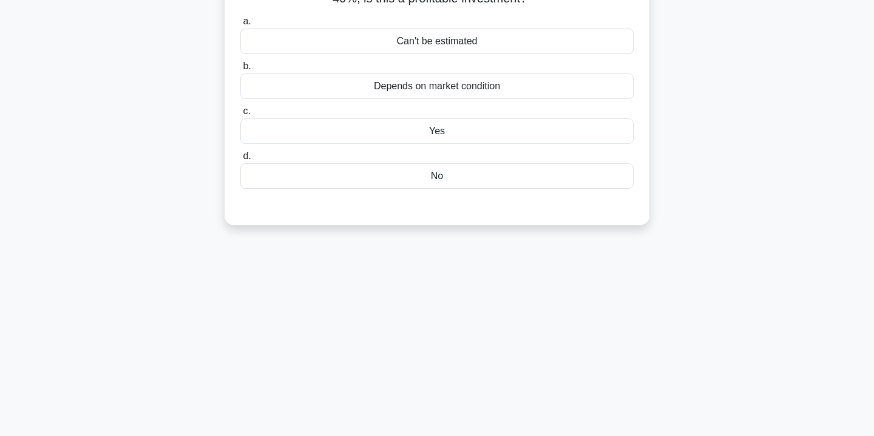
scroll to position [0, 0]
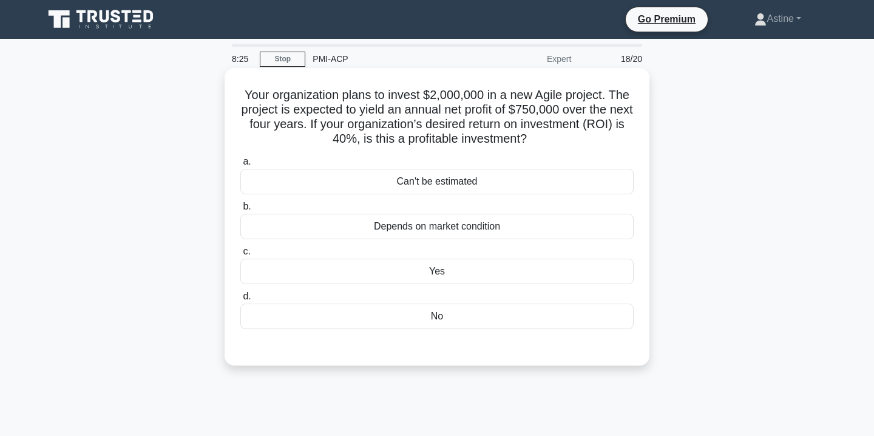
click at [426, 301] on label "d. No" at bounding box center [436, 309] width 393 height 40
click at [240, 300] on input "d. No" at bounding box center [240, 297] width 0 height 8
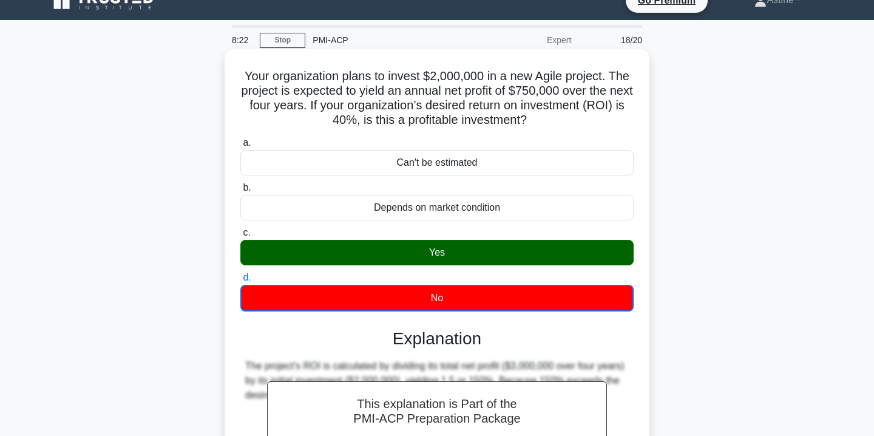
scroll to position [12, 0]
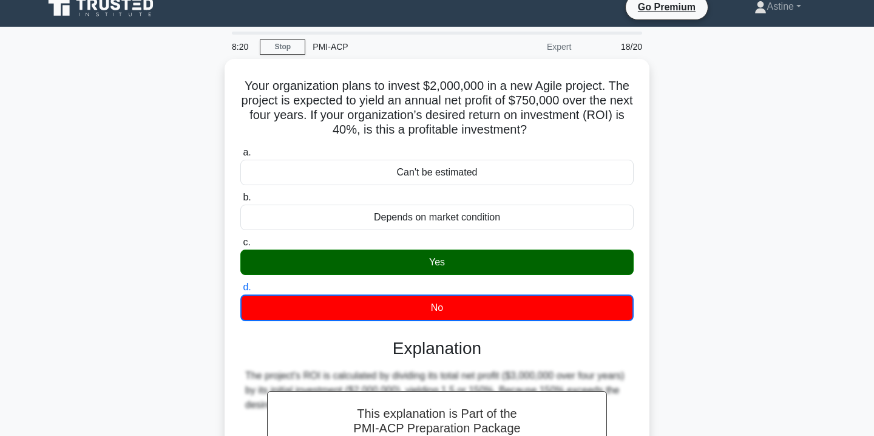
drag, startPoint x: 541, startPoint y: 131, endPoint x: 193, endPoint y: 86, distance: 350.7
click at [193, 86] on div "Your organization plans to invest $2,000,000 in a new Agile project. The projec…" at bounding box center [436, 337] width 801 height 557
copy h5 "Your organization plans to invest $2,000,000 in a new Agile project. The projec…"
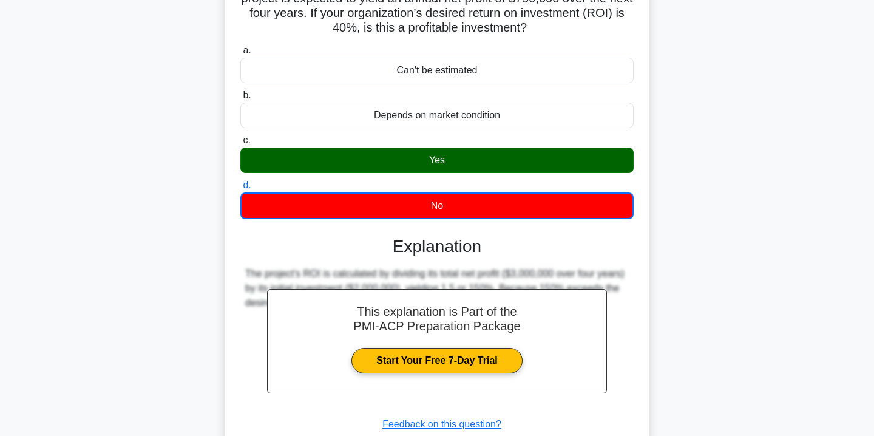
scroll to position [220, 0]
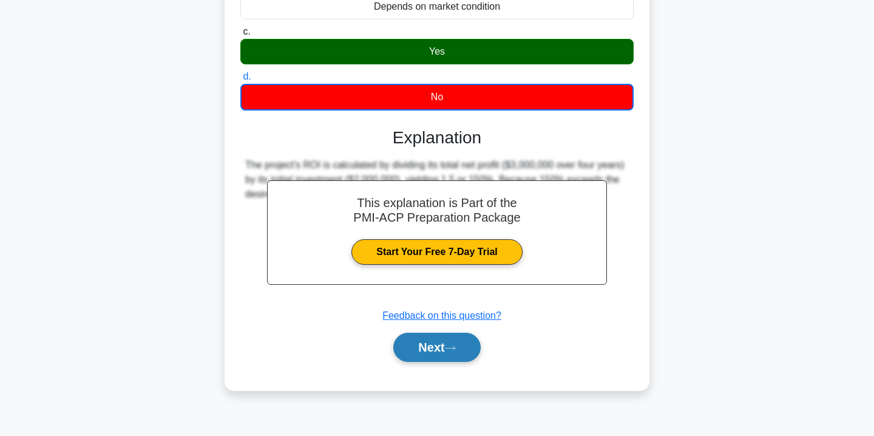
click at [455, 348] on icon at bounding box center [450, 348] width 11 height 7
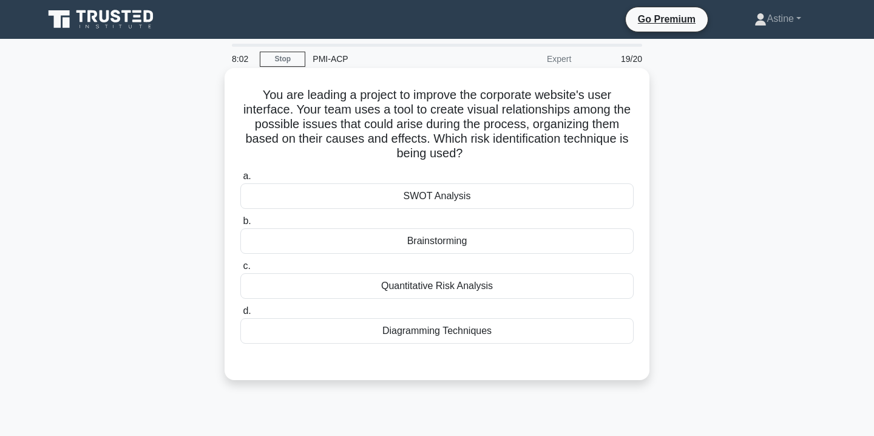
scroll to position [13, 0]
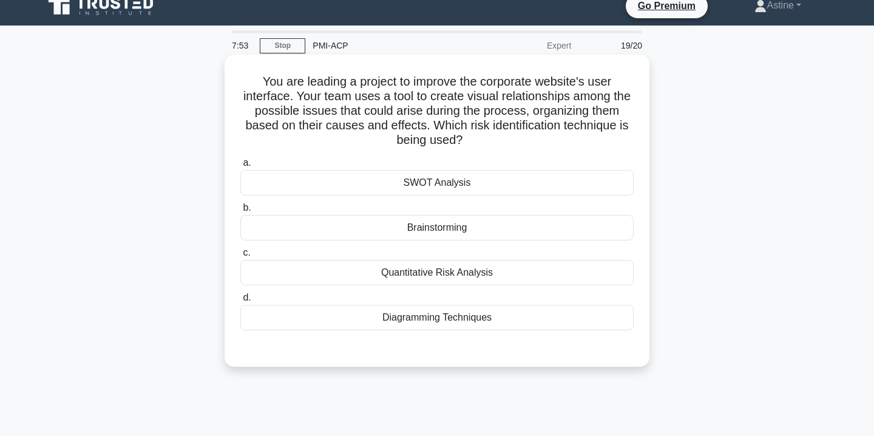
click at [446, 189] on div "SWOT Analysis" at bounding box center [436, 182] width 393 height 25
click at [240, 167] on input "a. SWOT Analysis" at bounding box center [240, 163] width 0 height 8
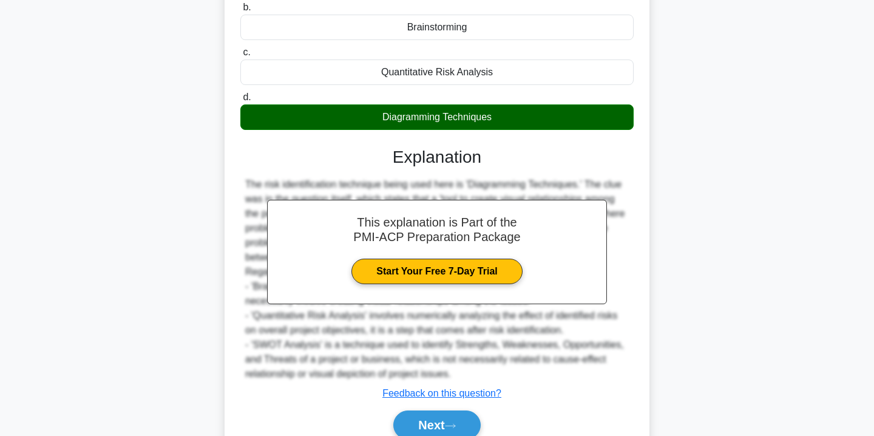
scroll to position [217, 0]
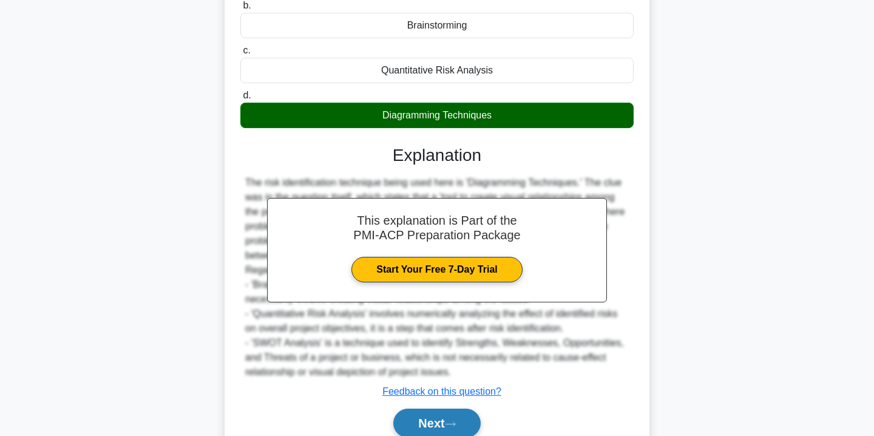
click at [434, 419] on button "Next" at bounding box center [436, 423] width 87 height 29
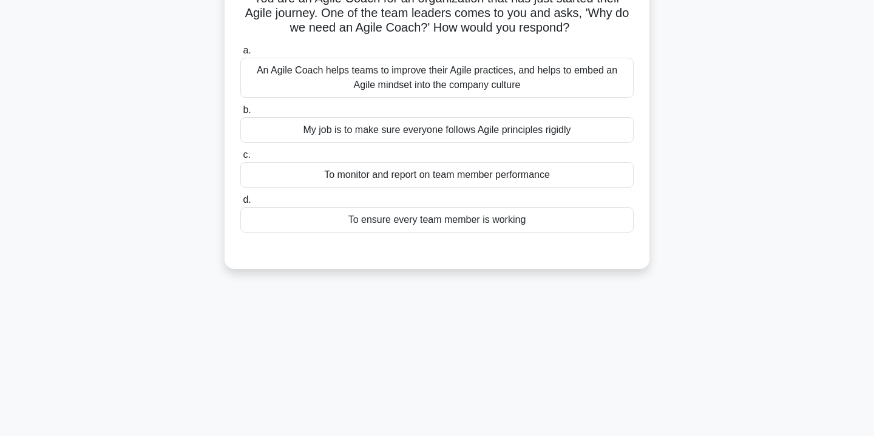
scroll to position [0, 0]
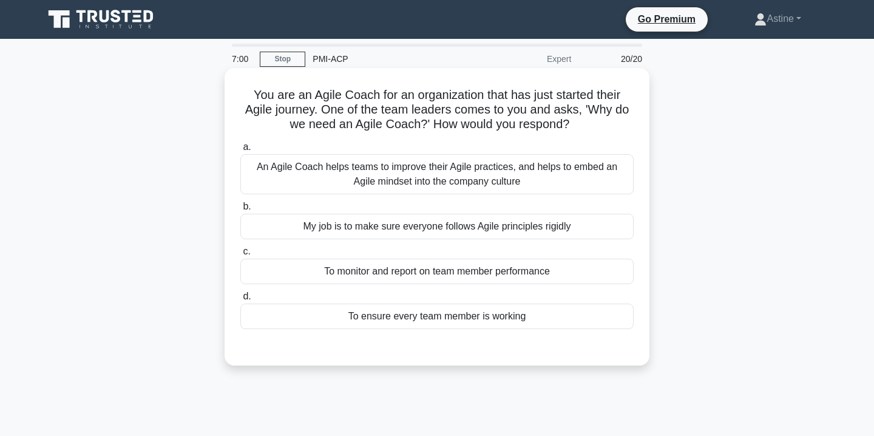
click at [319, 169] on div "An Agile Coach helps teams to improve their Agile practices, and helps to embed…" at bounding box center [436, 174] width 393 height 40
click at [240, 151] on input "a. An Agile Coach helps teams to improve their Agile practices, and helps to em…" at bounding box center [240, 147] width 0 height 8
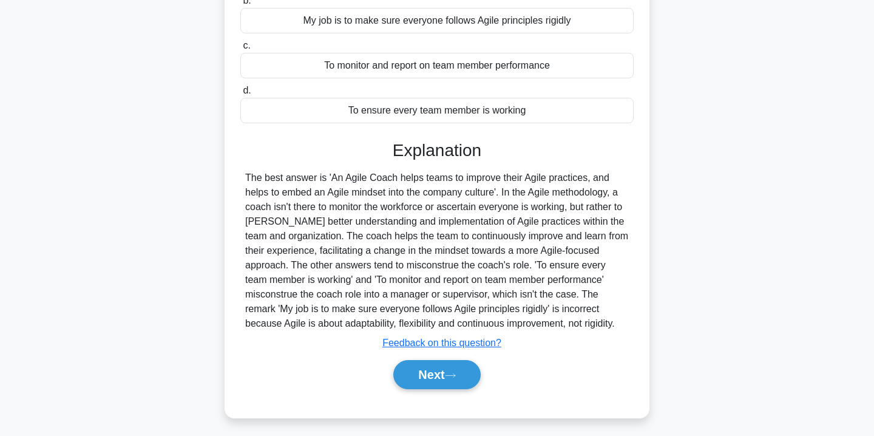
scroll to position [220, 0]
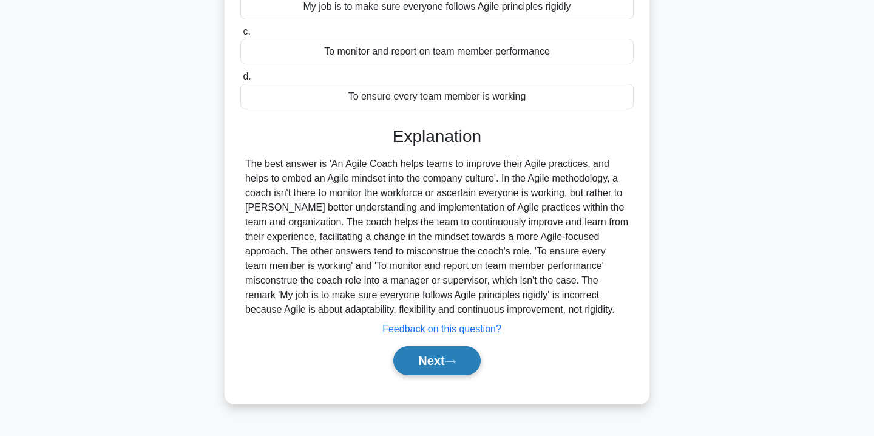
click at [429, 351] on button "Next" at bounding box center [436, 360] width 87 height 29
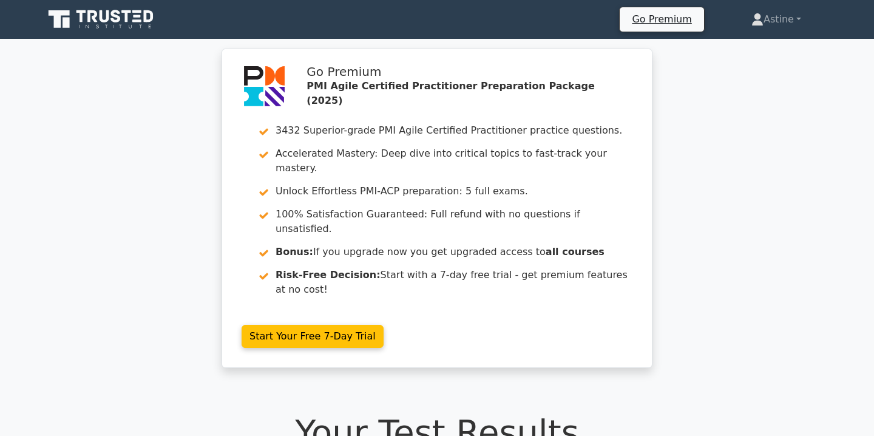
click at [119, 208] on div "Go Premium PMI Agile Certified Practitioner Preparation Package (2025) 3432 Sup…" at bounding box center [437, 216] width 874 height 334
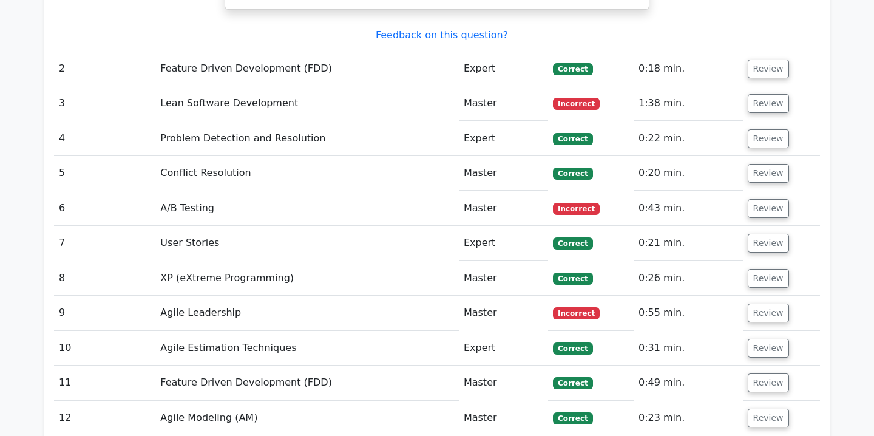
scroll to position [2622, 0]
